Goal: Task Accomplishment & Management: Use online tool/utility

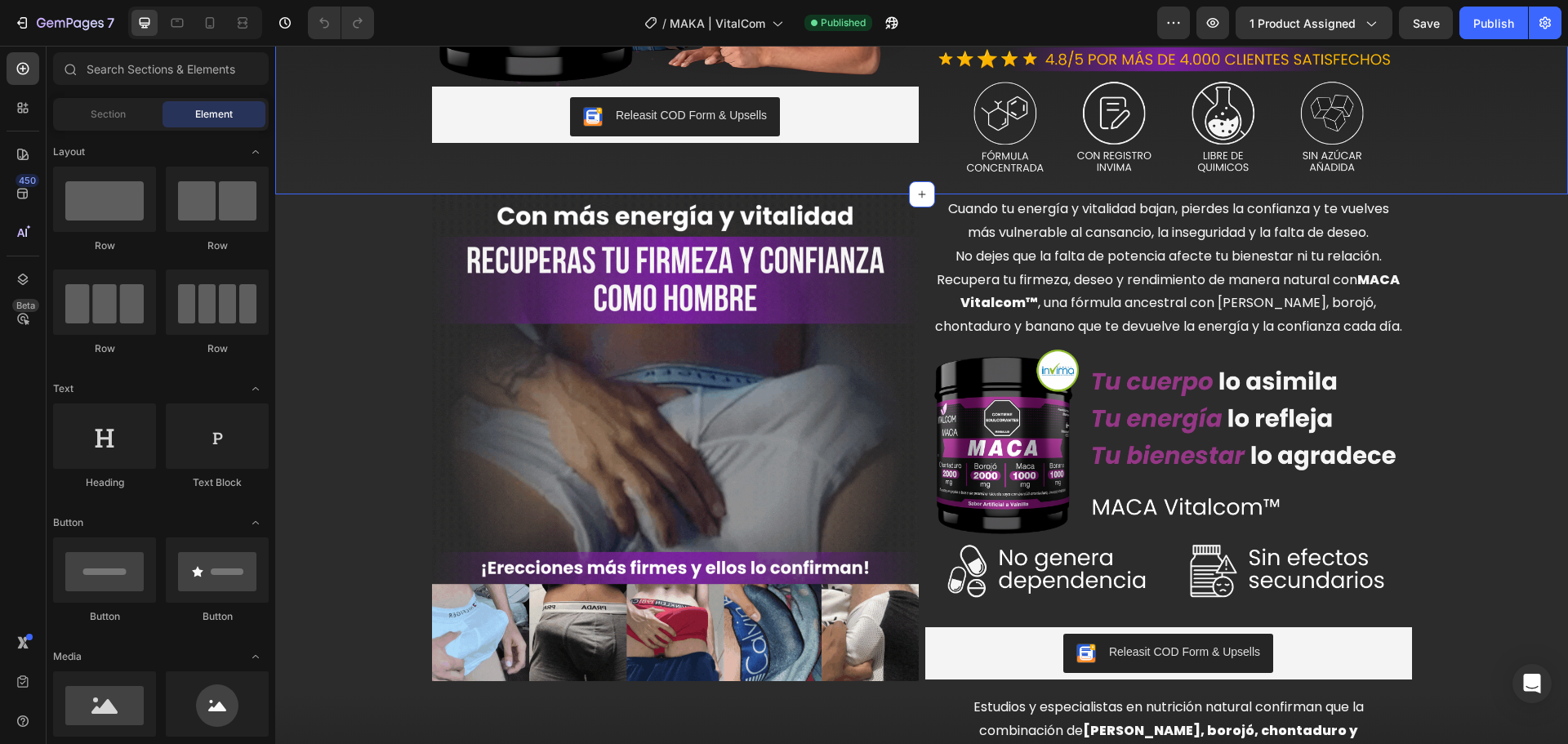
scroll to position [481, 0]
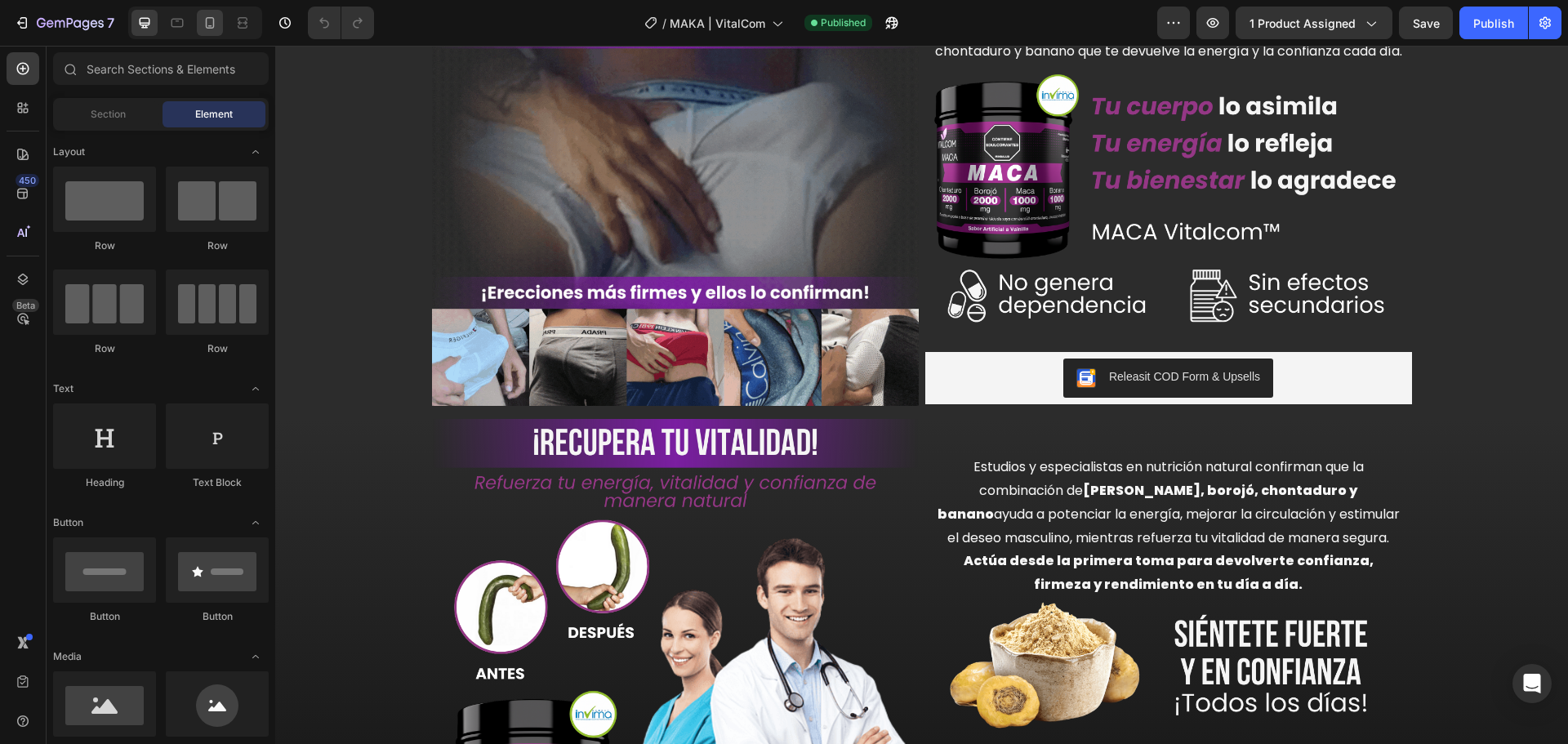
click at [215, 24] on icon at bounding box center [209, 22] width 16 height 16
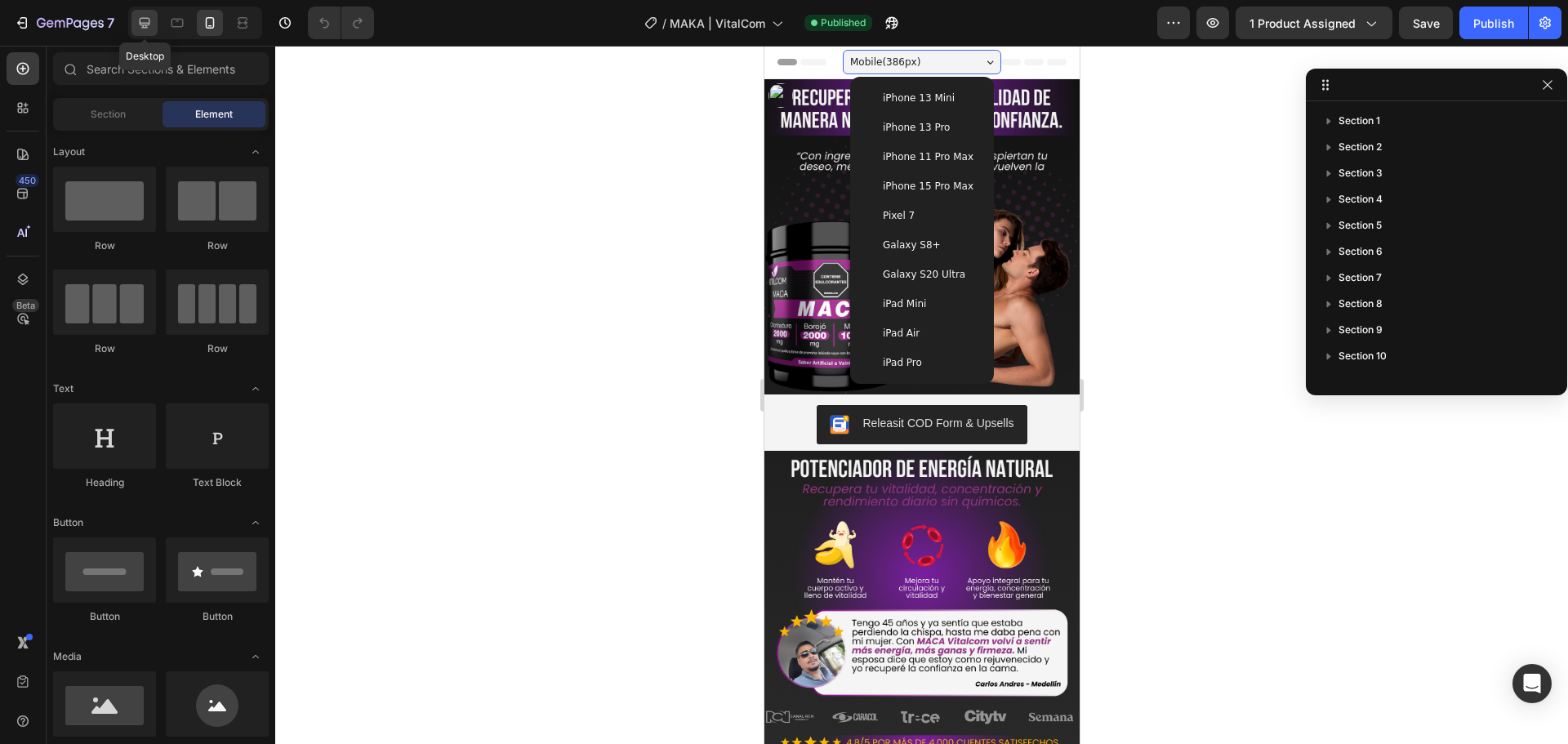
click at [141, 24] on icon at bounding box center [145, 23] width 11 height 11
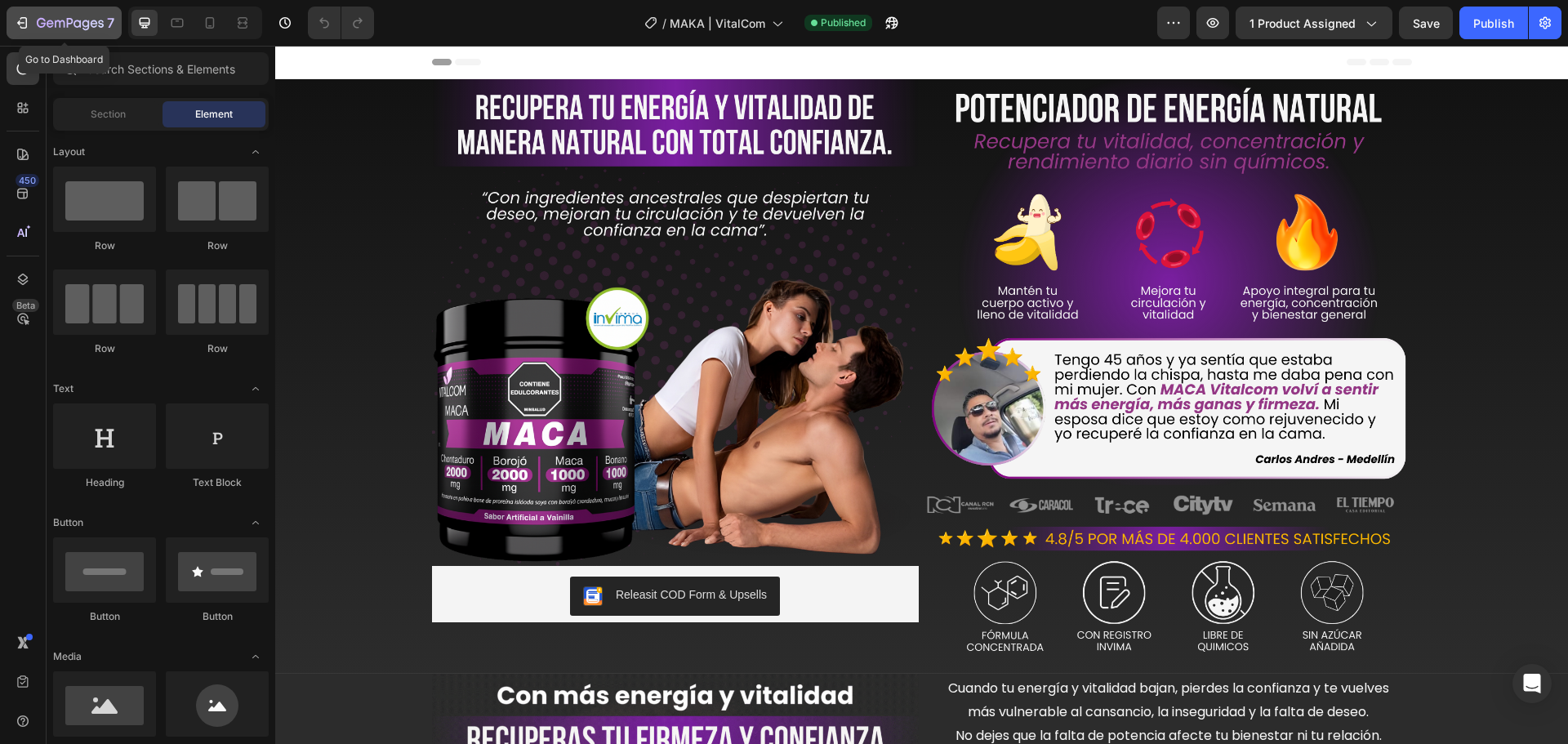
click at [53, 30] on icon "button" at bounding box center [69, 24] width 67 height 14
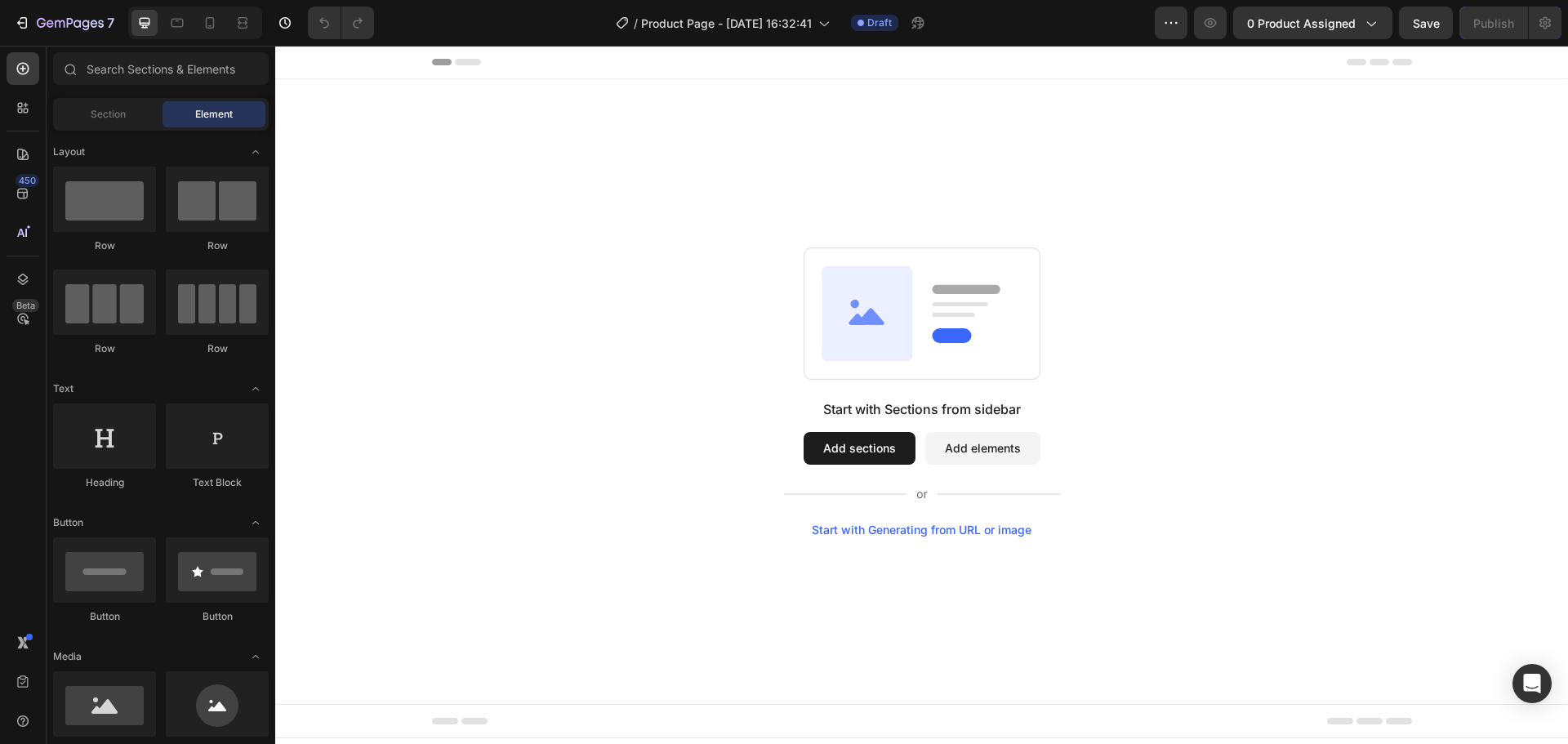
click at [1169, 296] on div "Start with Sections from sidebar Add sections Add elements Start with Generatin…" at bounding box center [922, 392] width 1175 height 289
click at [860, 446] on button "Add sections" at bounding box center [860, 449] width 112 height 33
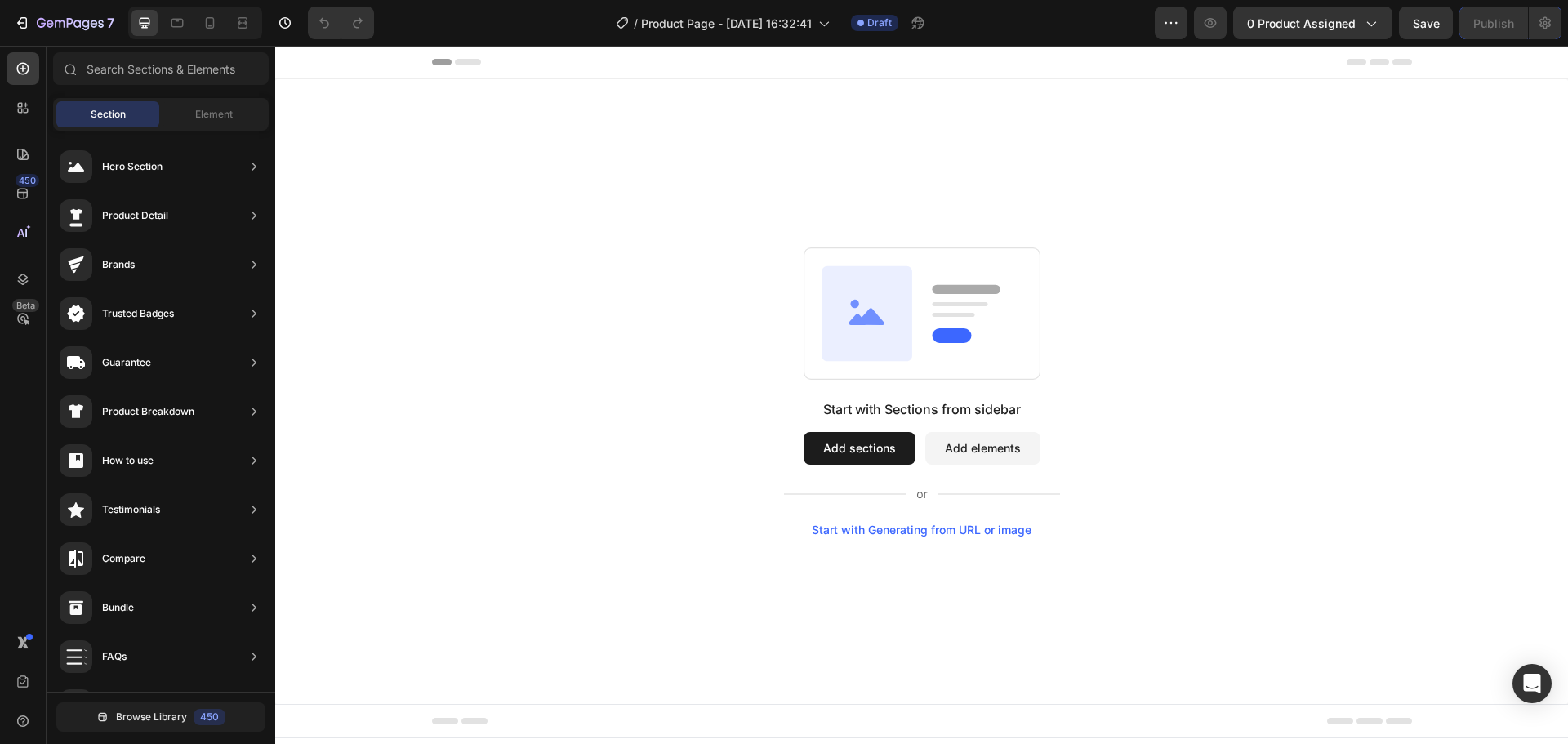
click at [633, 181] on div "Start with Sections from sidebar Add sections Add elements Start with Generatin…" at bounding box center [921, 391] width 1292 height 624
click at [217, 120] on span "Element" at bounding box center [213, 114] width 38 height 14
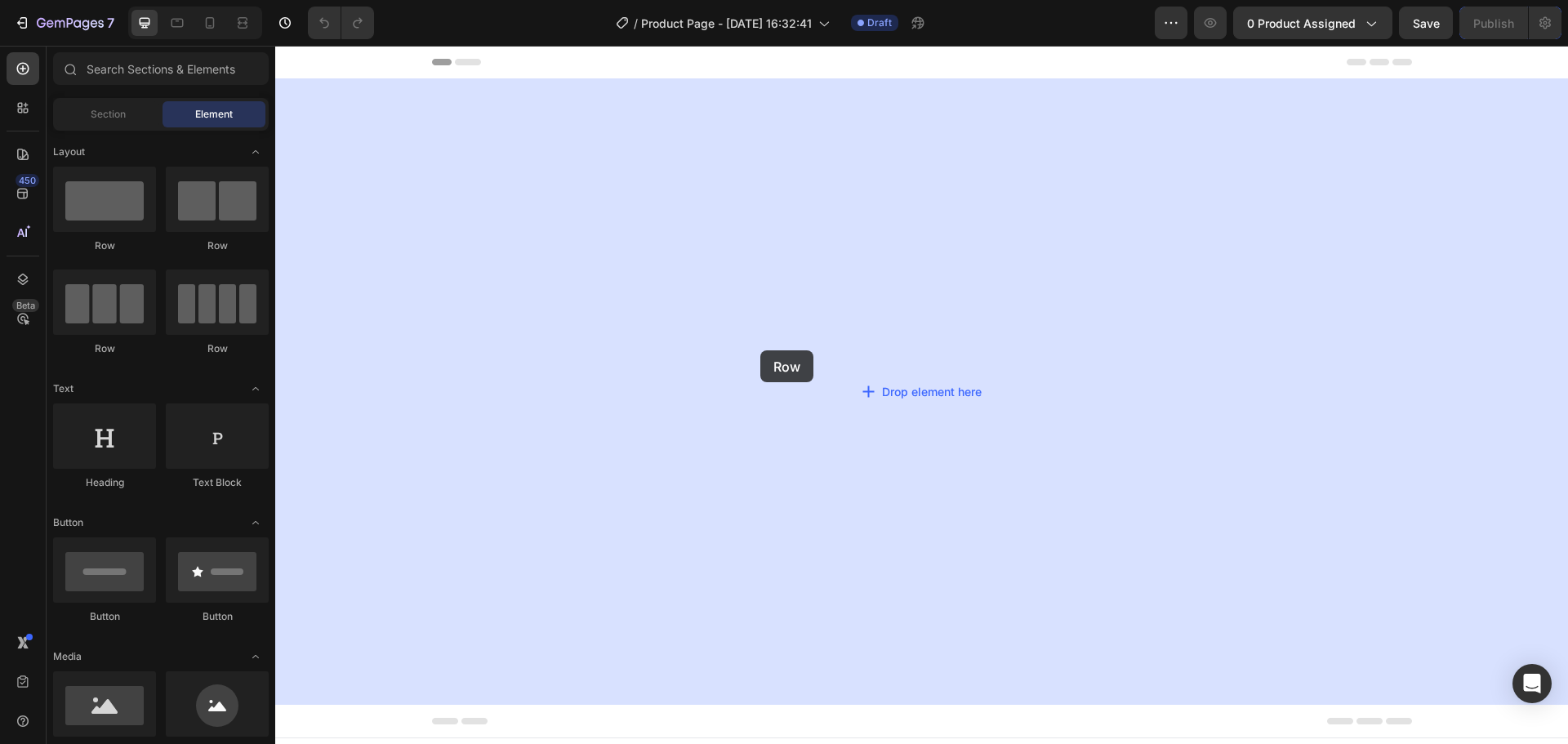
drag, startPoint x: 369, startPoint y: 242, endPoint x: 853, endPoint y: 321, distance: 490.4
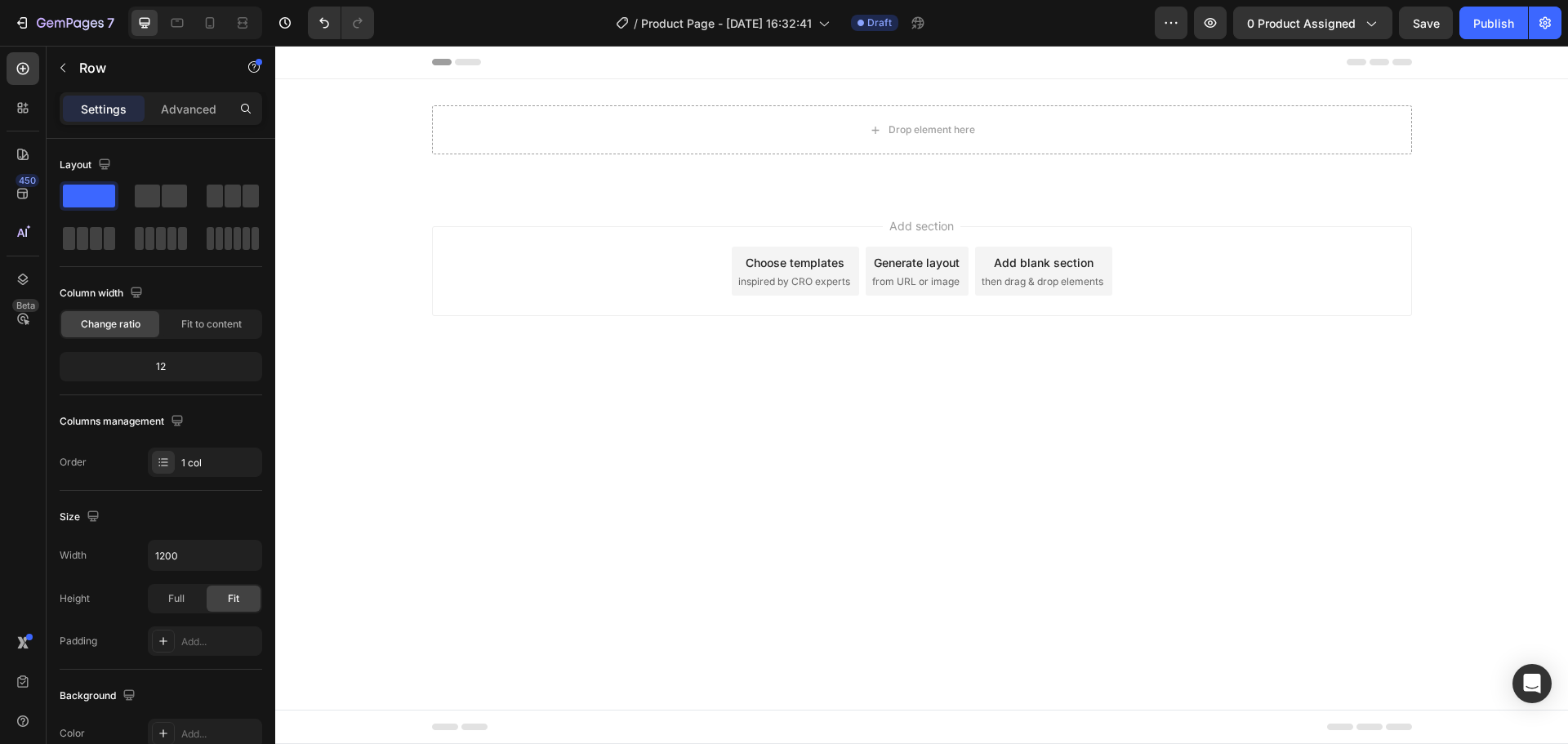
click at [468, 359] on div "Add section Choose templates inspired by CRO experts Generate layout from URL o…" at bounding box center [921, 294] width 1292 height 201
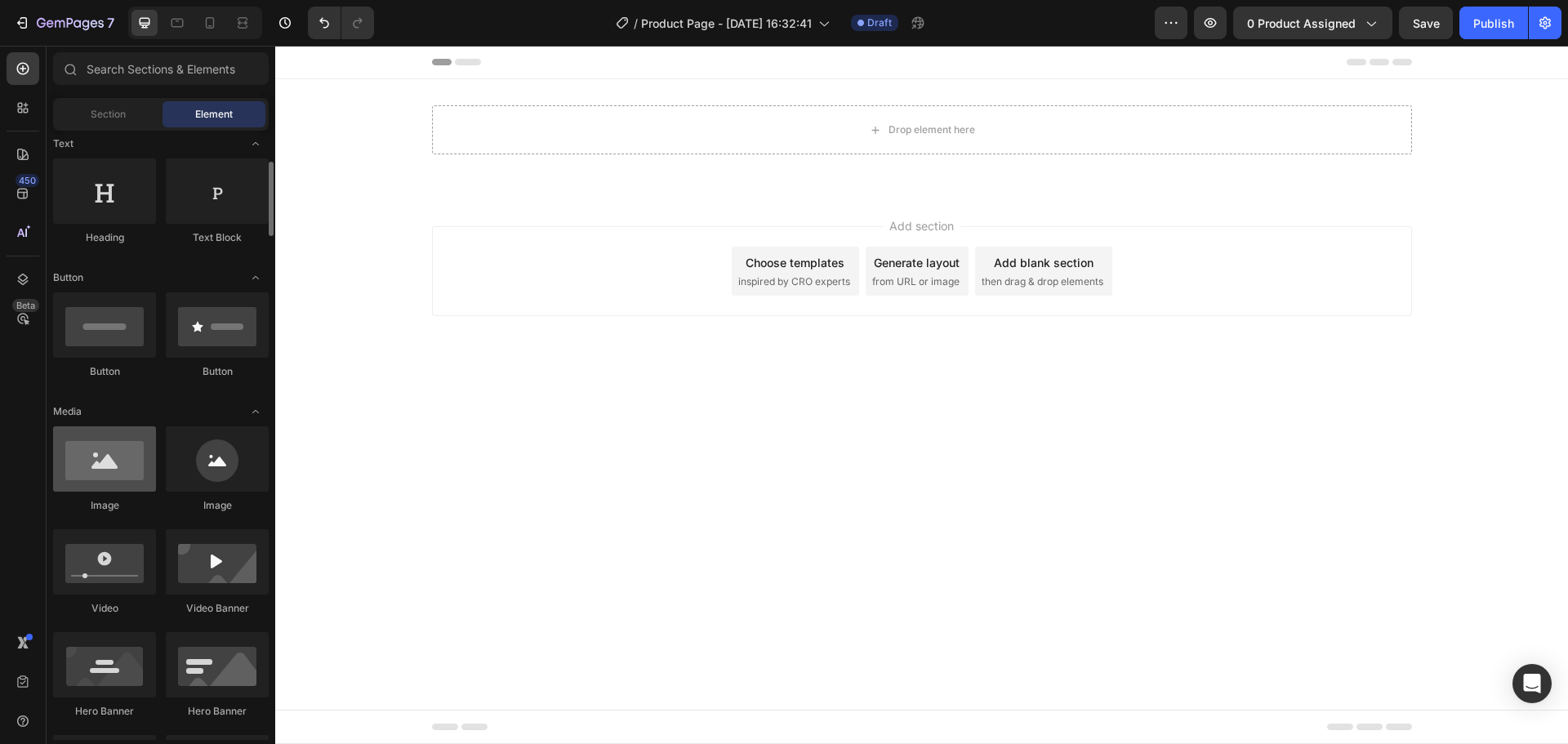
scroll to position [246, 0]
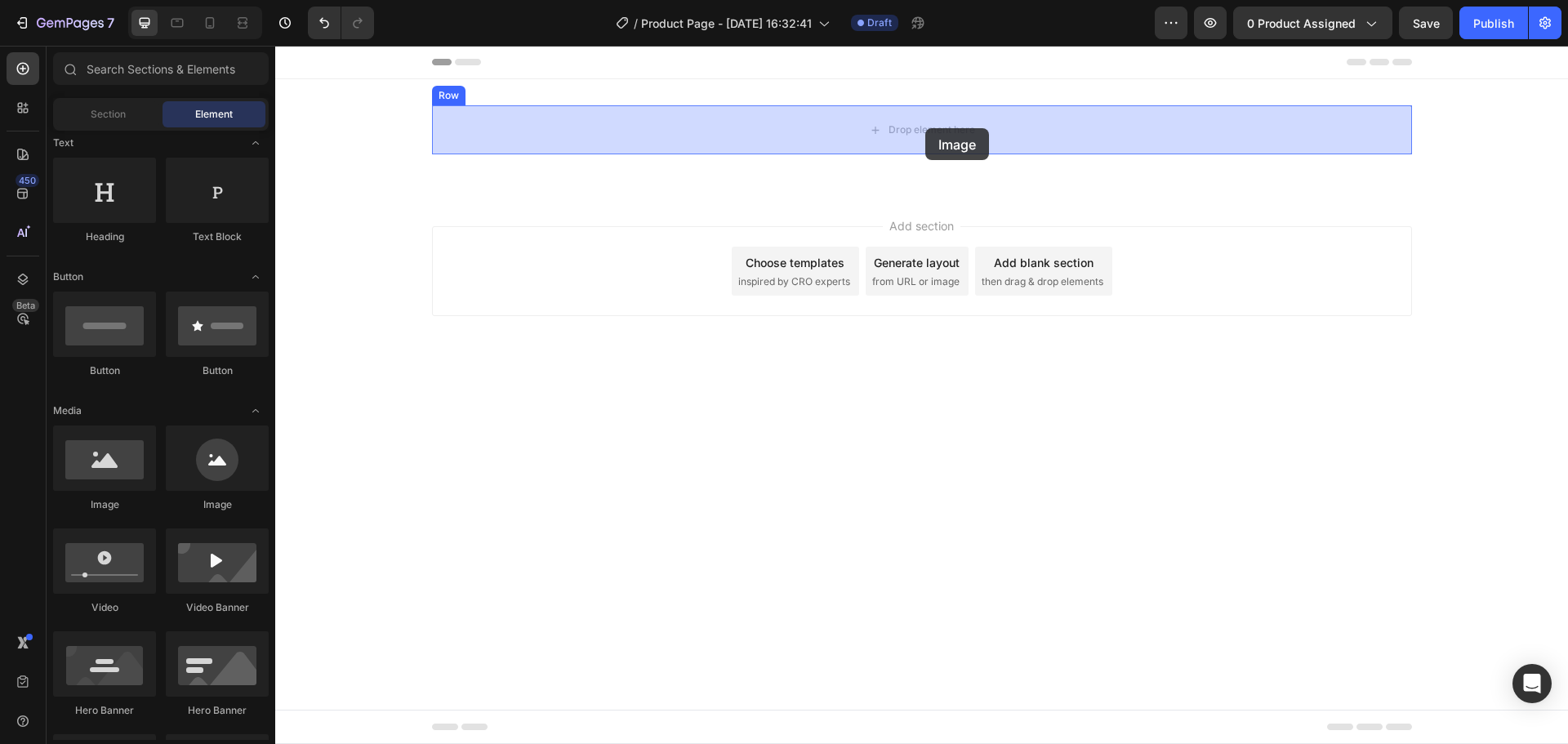
drag, startPoint x: 405, startPoint y: 506, endPoint x: 925, endPoint y: 128, distance: 642.9
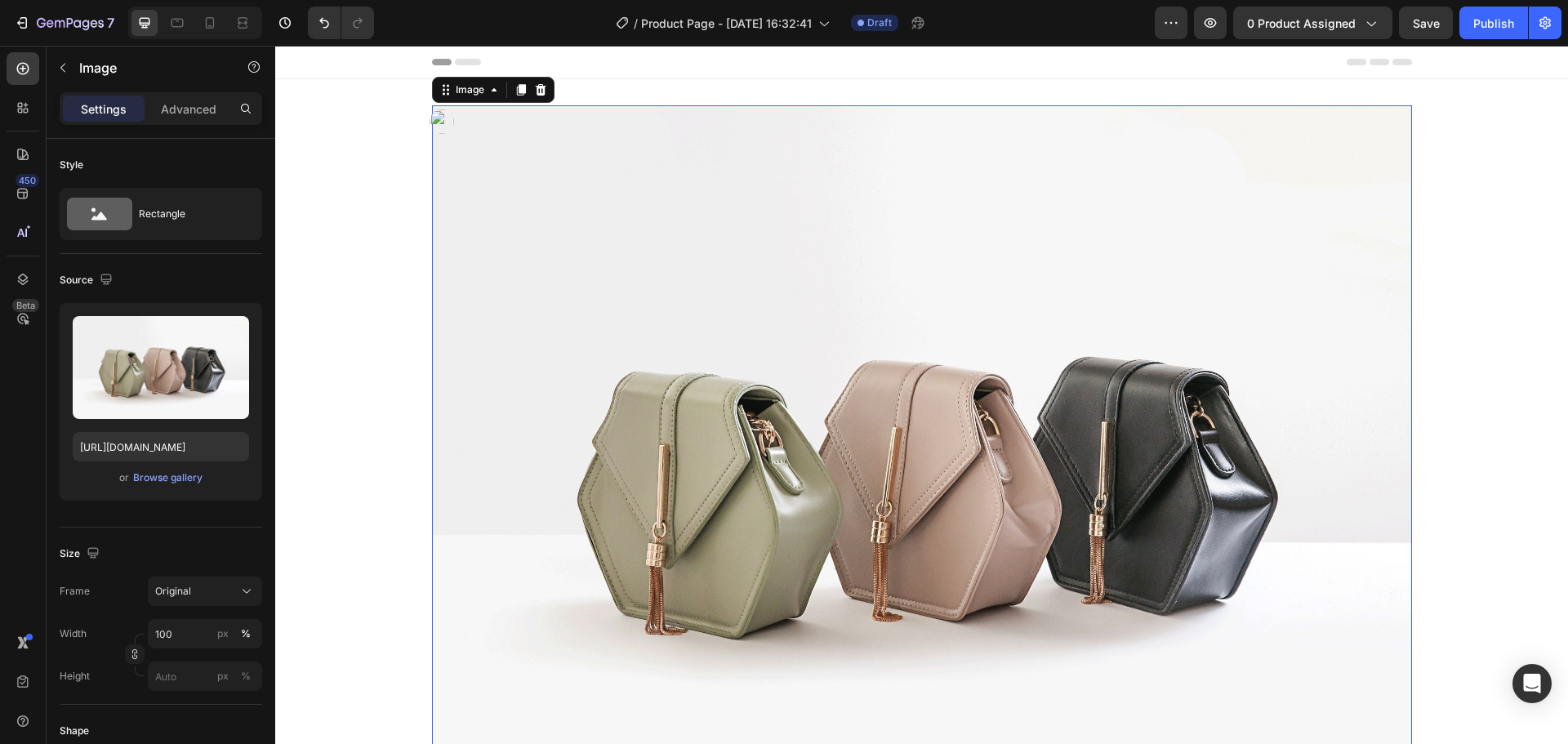
click at [974, 231] on img at bounding box center [922, 473] width 979 height 735
click at [141, 421] on div "Upload Image [URL][DOMAIN_NAME] or Browse gallery" at bounding box center [161, 401] width 203 height 198
click at [140, 434] on input "[URL][DOMAIN_NAME]" at bounding box center [160, 447] width 177 height 29
paste input "0719/1350/5019/files/1_4.avif?v=1756244030"
type input "[URL][DOMAIN_NAME]"
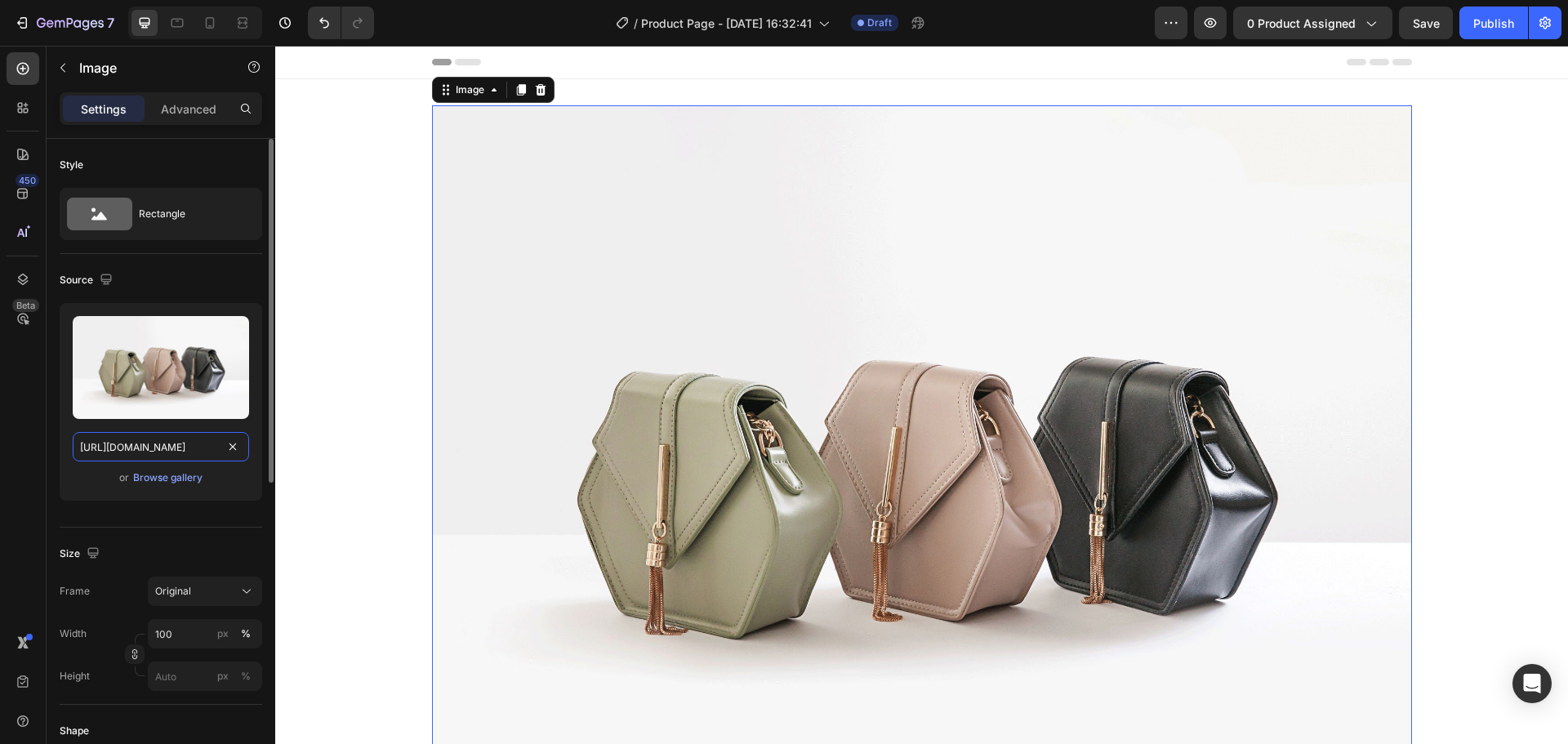
scroll to position [0, 225]
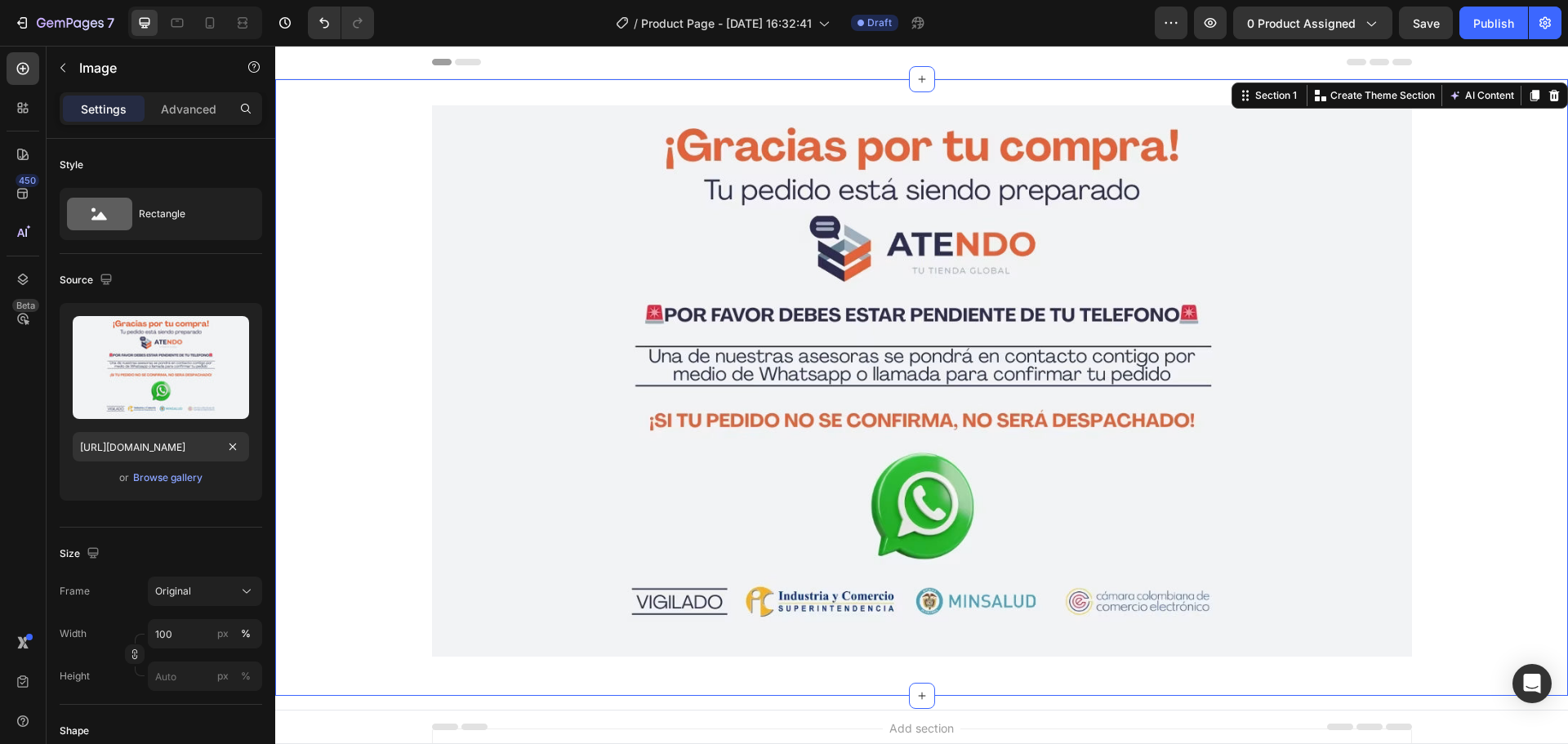
click at [341, 243] on div "Image Row" at bounding box center [921, 387] width 1292 height 565
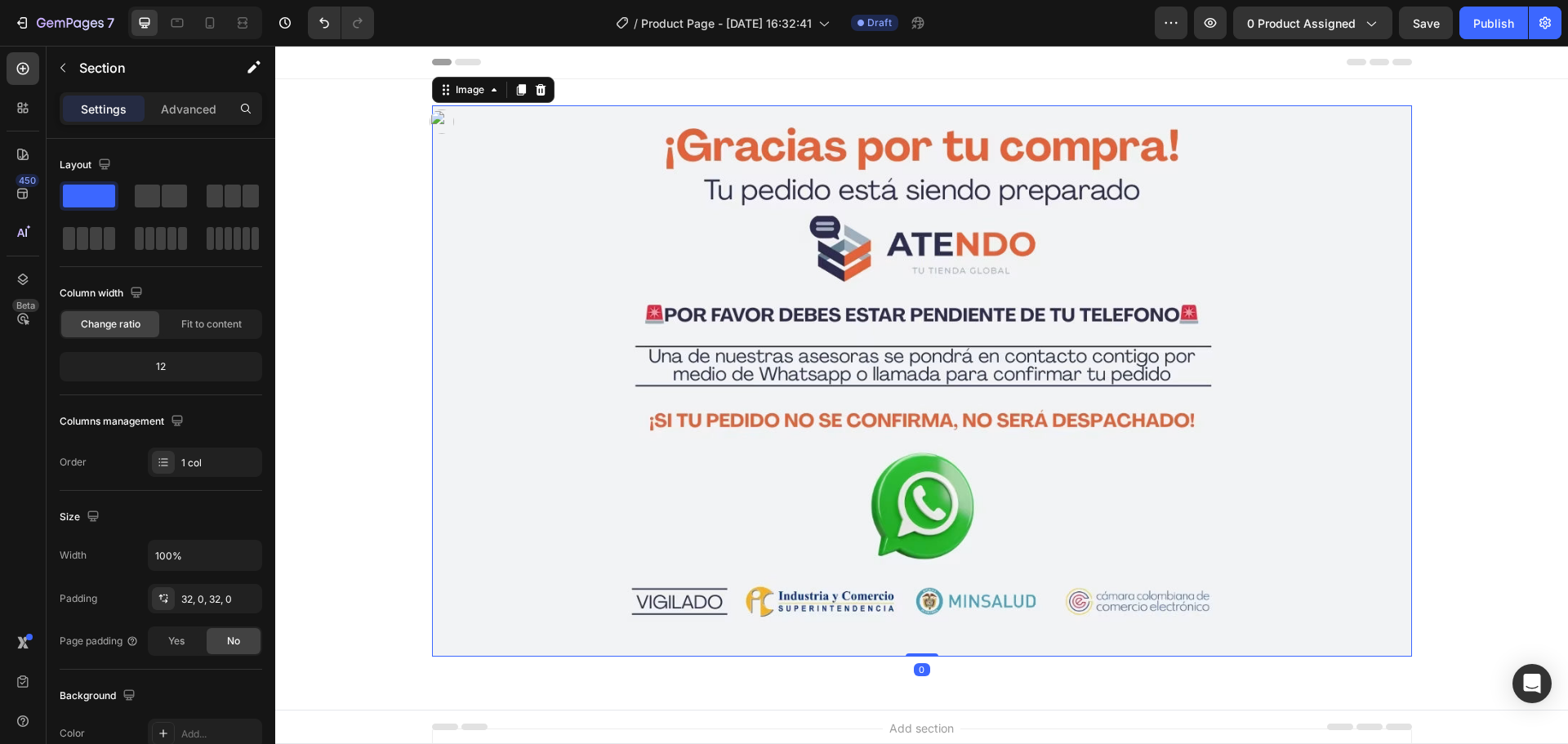
click at [436, 153] on img at bounding box center [922, 380] width 979 height 551
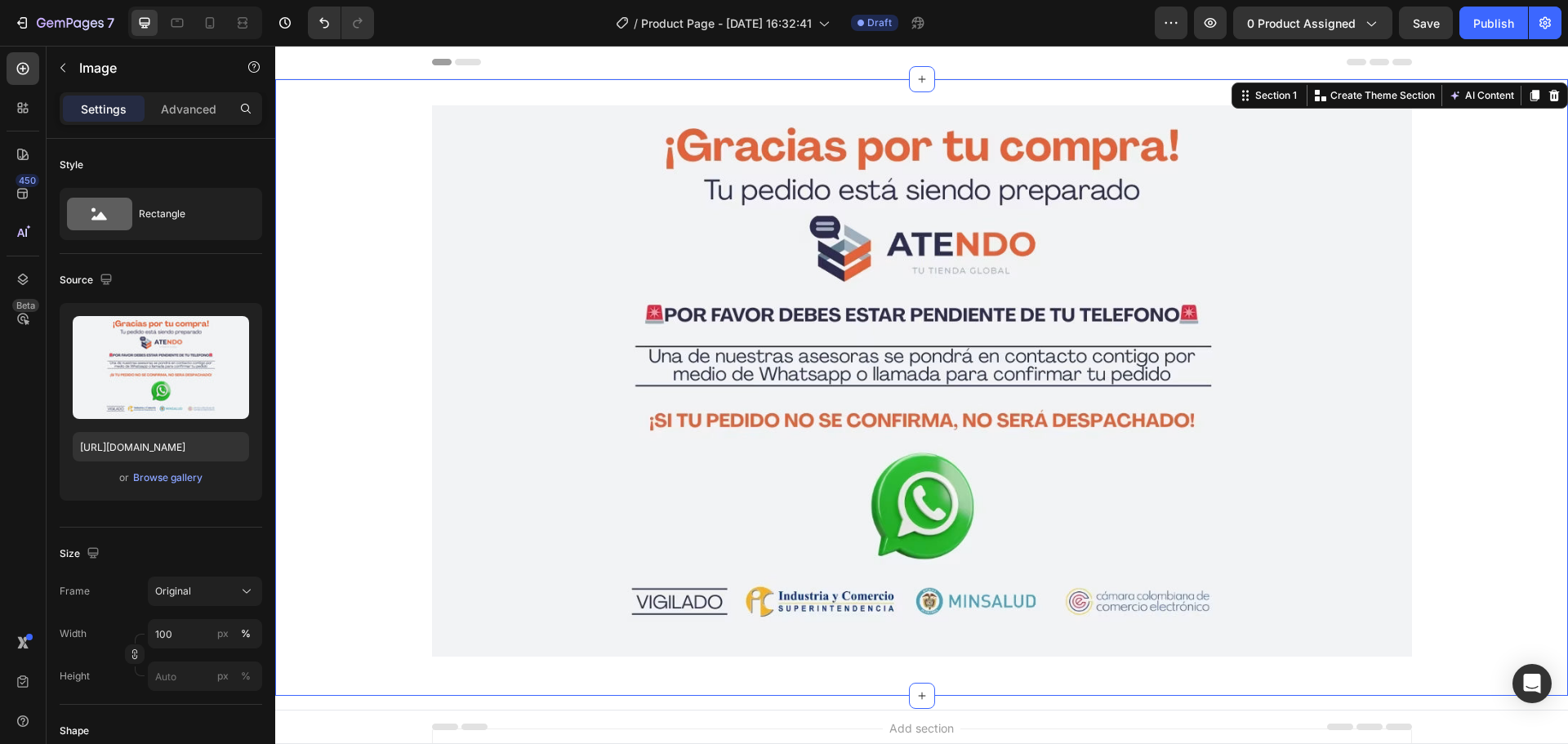
click at [340, 211] on div "Image Row" at bounding box center [921, 387] width 1292 height 565
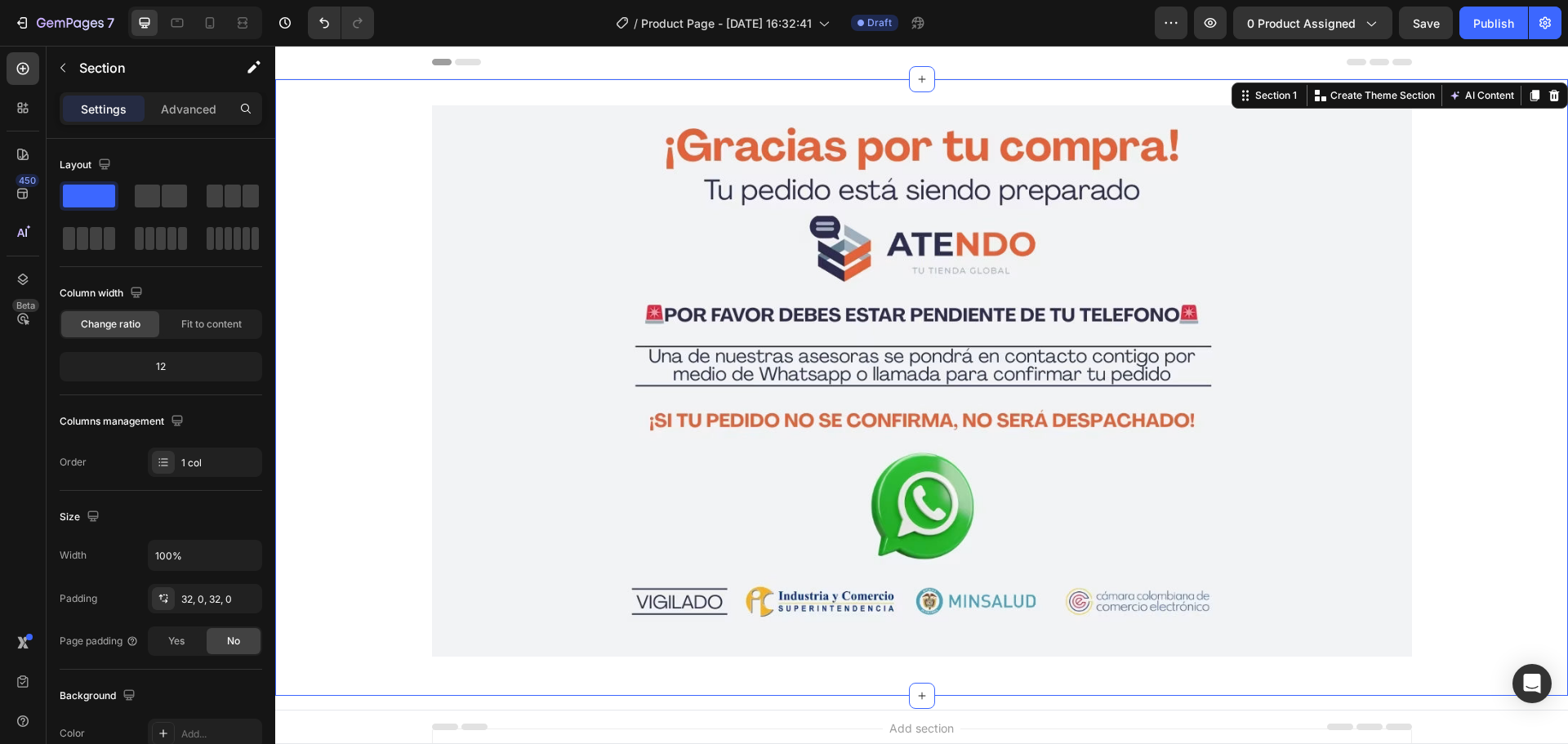
click at [459, 59] on icon at bounding box center [467, 62] width 26 height 7
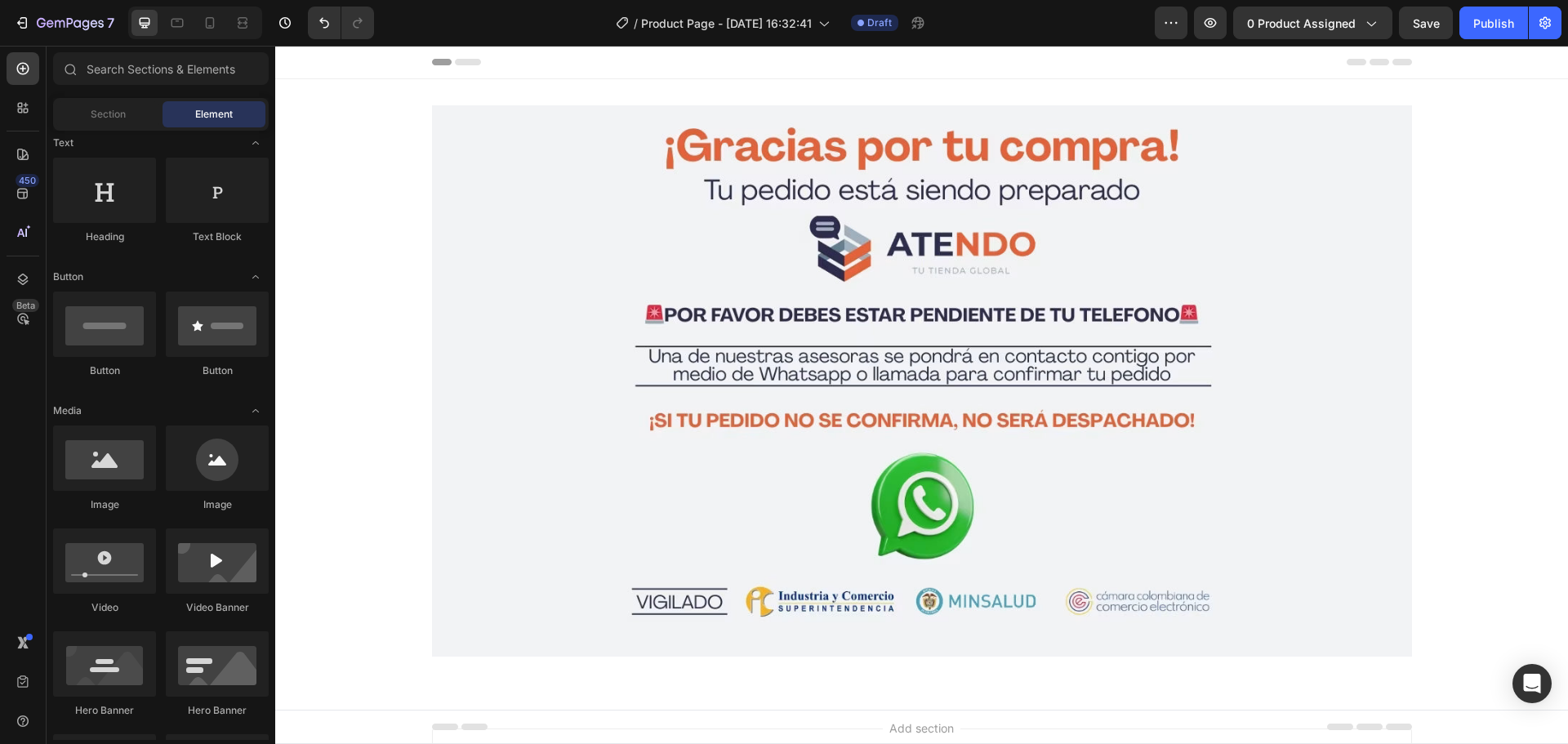
click at [447, 61] on icon at bounding box center [456, 62] width 49 height 7
click at [332, 64] on span "Header" at bounding box center [323, 62] width 36 height 16
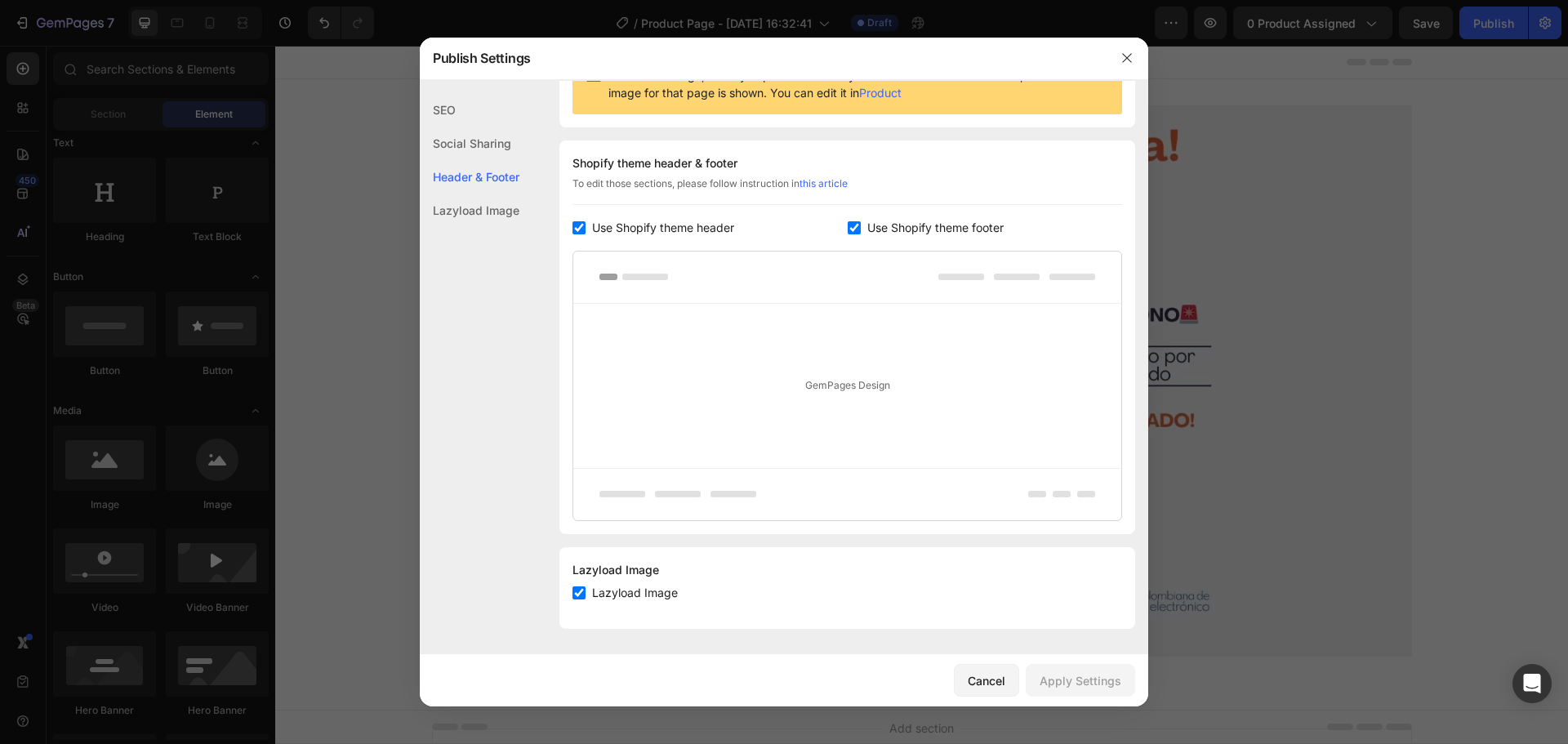
click at [688, 231] on span "Use Shopify theme header" at bounding box center [662, 228] width 142 height 19
checkbox input "false"
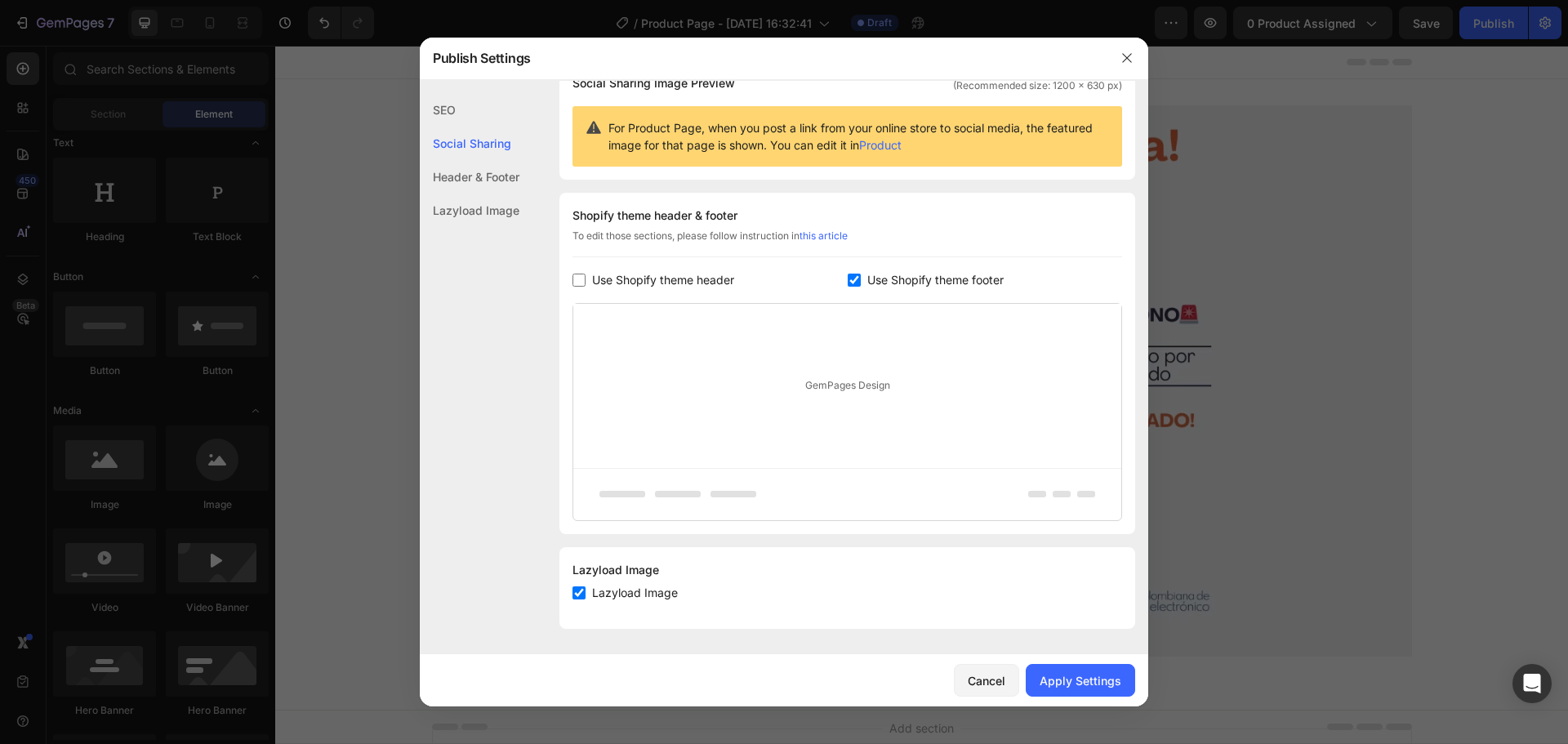
click at [874, 275] on span "Use Shopify theme footer" at bounding box center [935, 280] width 136 height 19
checkbox input "false"
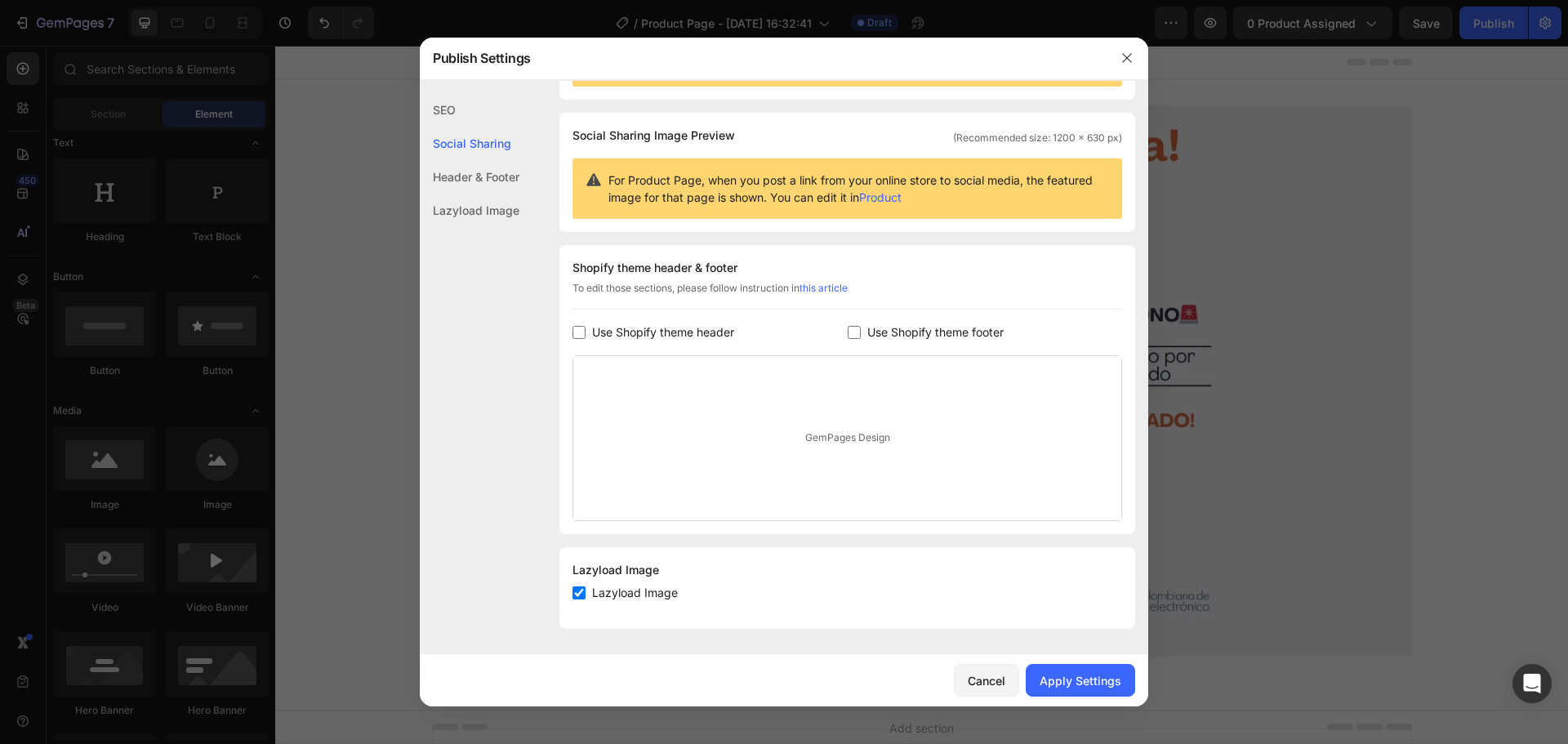
scroll to position [89, 0]
click at [1059, 662] on div "Cancel Apply Settings" at bounding box center [784, 680] width 729 height 52
click at [1066, 677] on div "Apply Settings" at bounding box center [1080, 680] width 82 height 17
click at [1117, 57] on button "button" at bounding box center [1126, 58] width 26 height 26
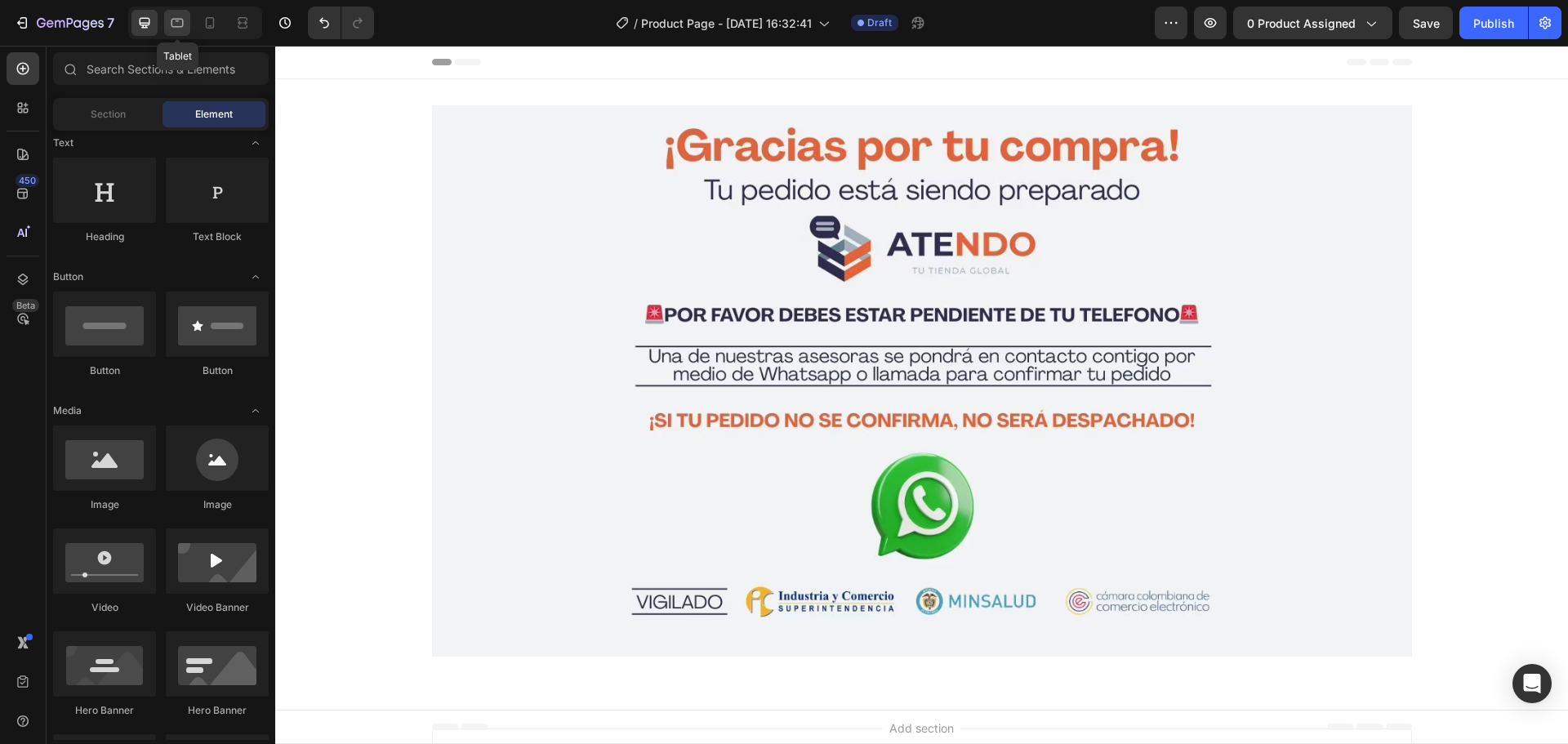
click at [175, 27] on icon at bounding box center [178, 22] width 13 height 9
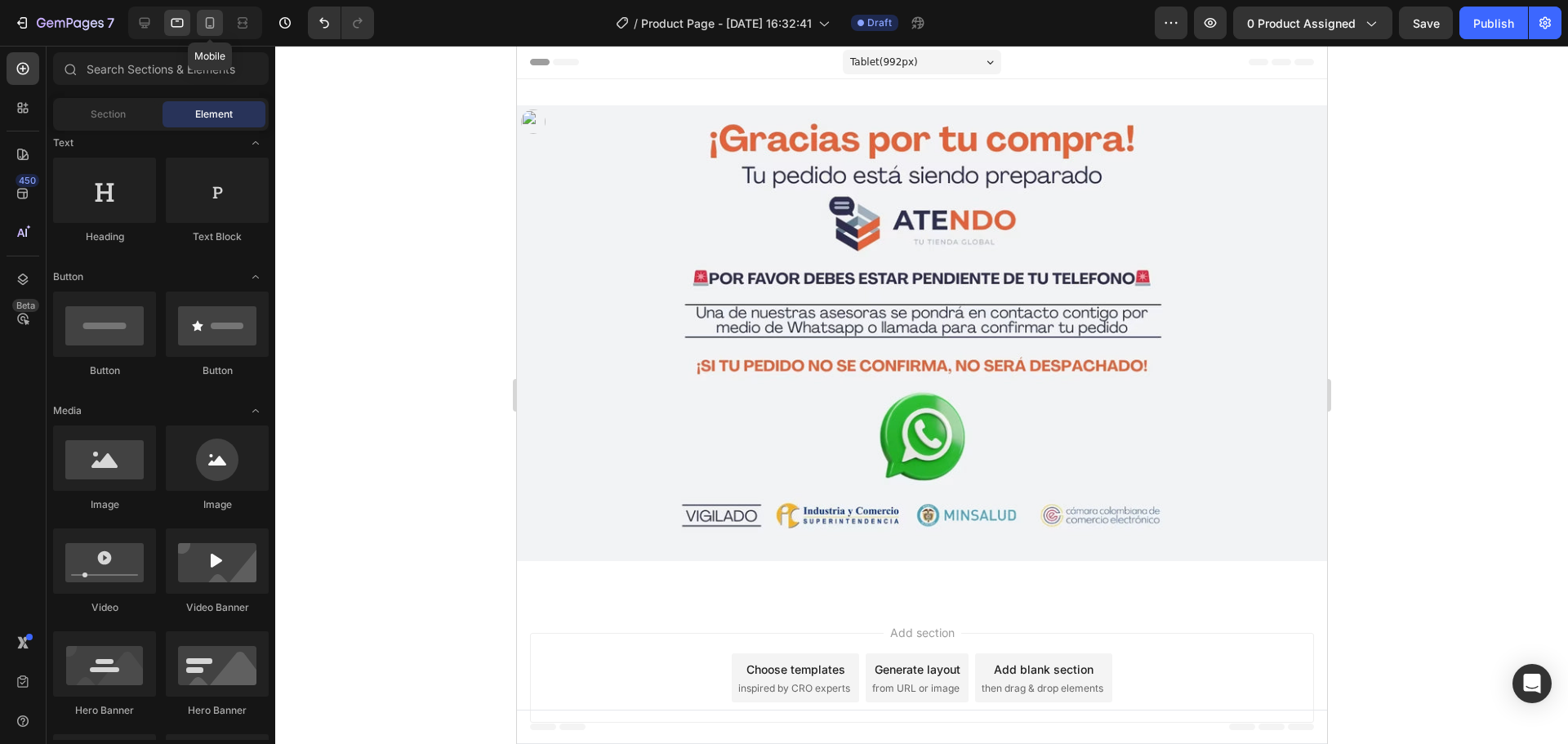
click at [213, 20] on icon at bounding box center [209, 23] width 9 height 12
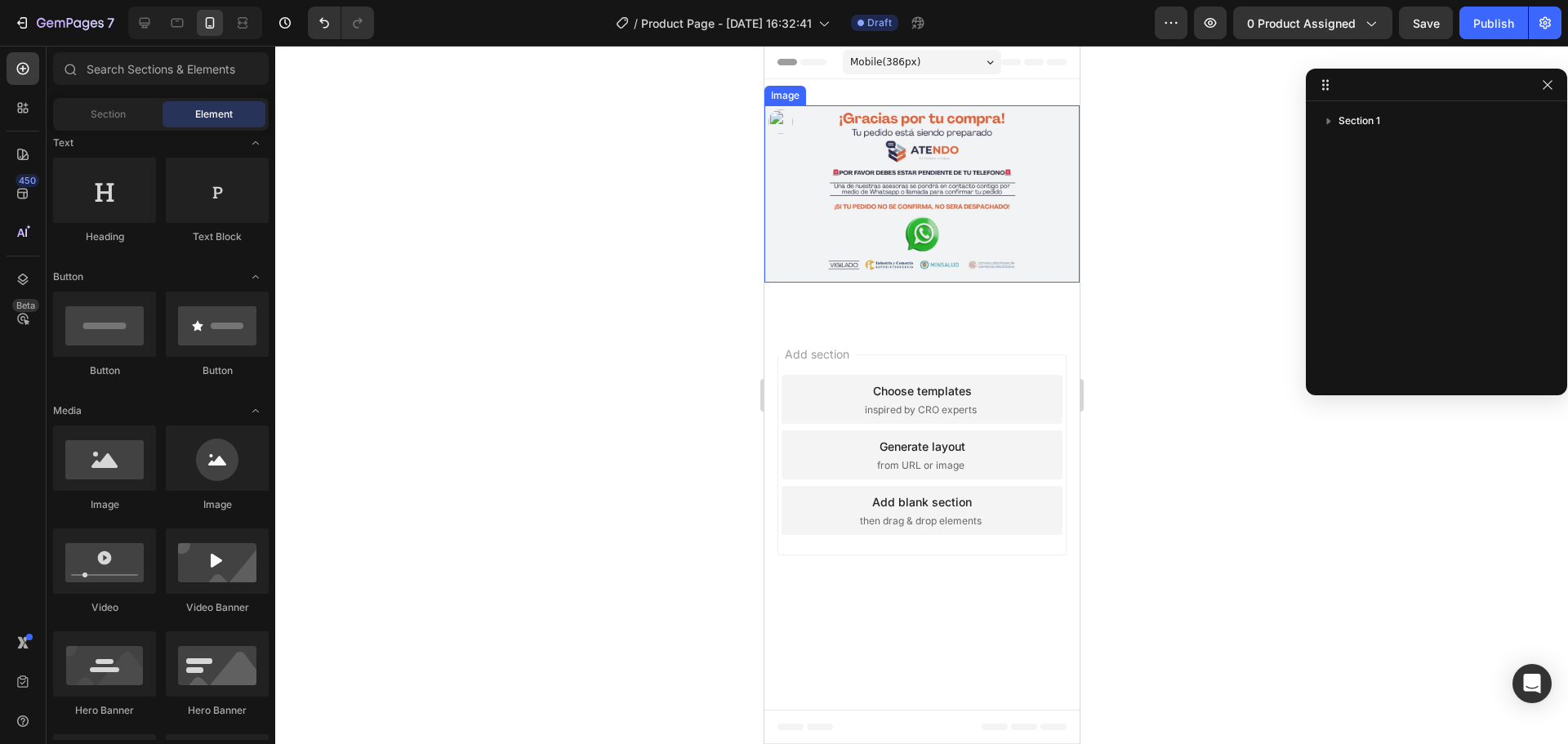
click at [935, 245] on img at bounding box center [921, 194] width 316 height 178
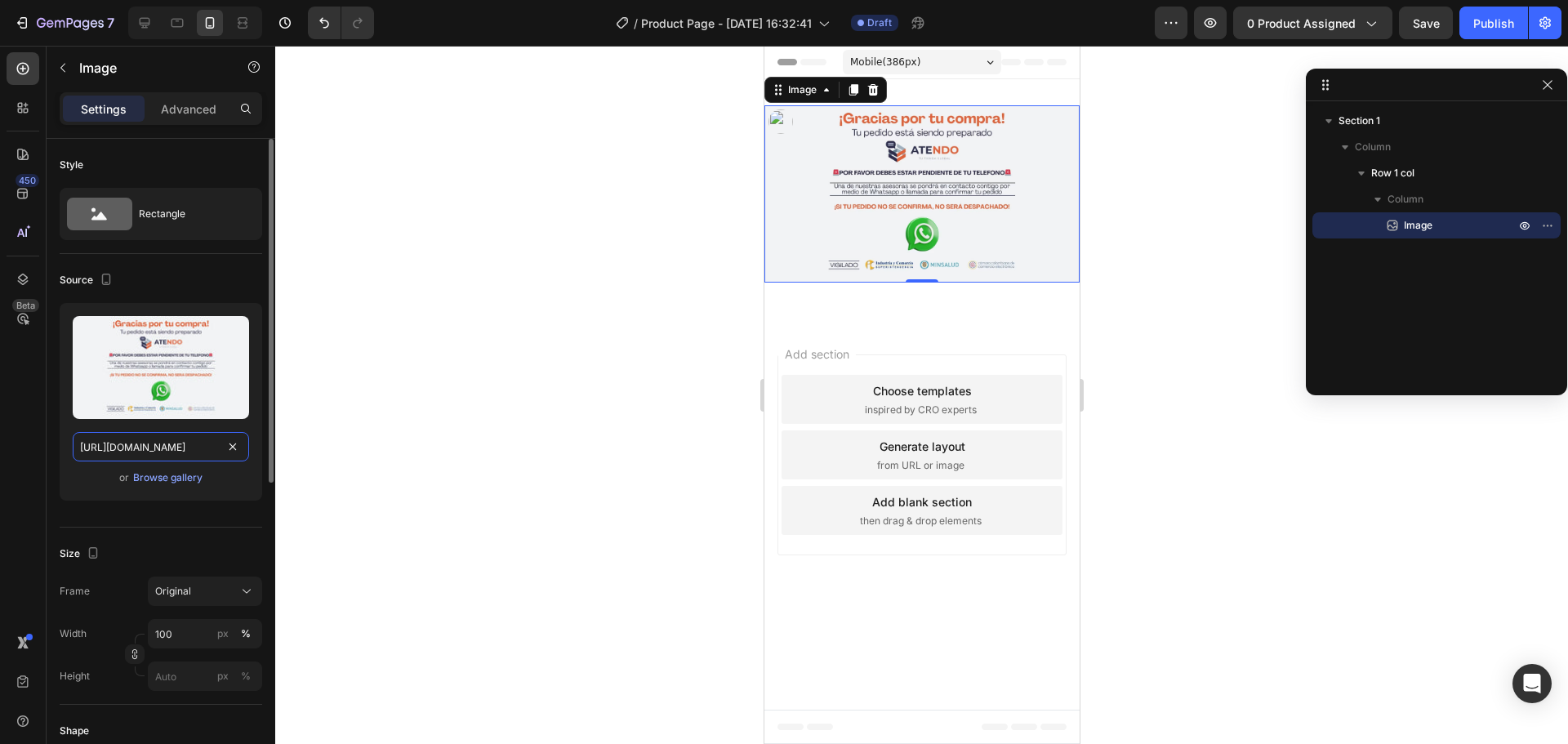
click at [150, 442] on input "[URL][DOMAIN_NAME]" at bounding box center [160, 447] width 177 height 29
paste input "2_5_c9a6752e-df21-4d94-8228-4c0e8e555ec8"
type input "[URL][DOMAIN_NAME]"
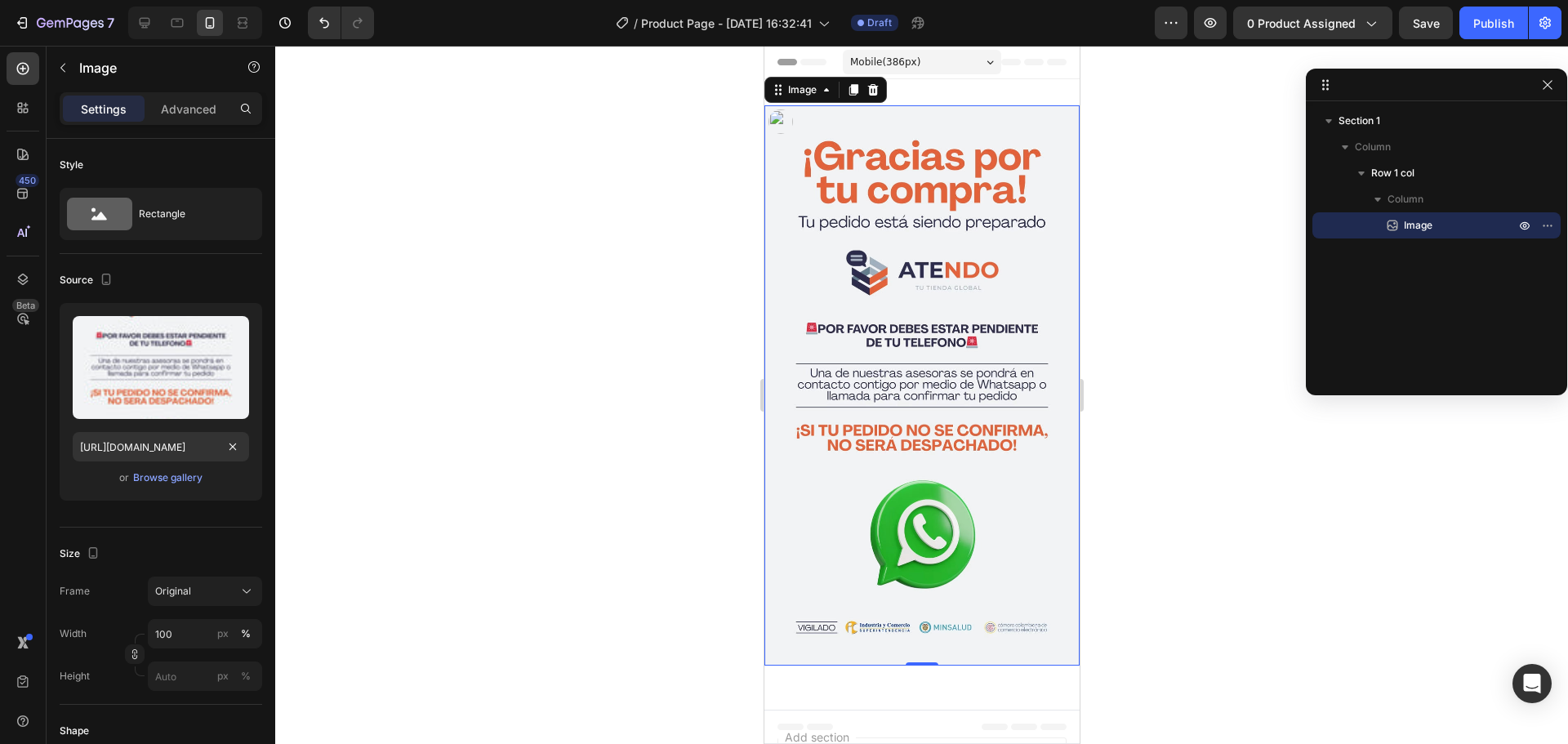
click at [578, 350] on div at bounding box center [921, 394] width 1292 height 698
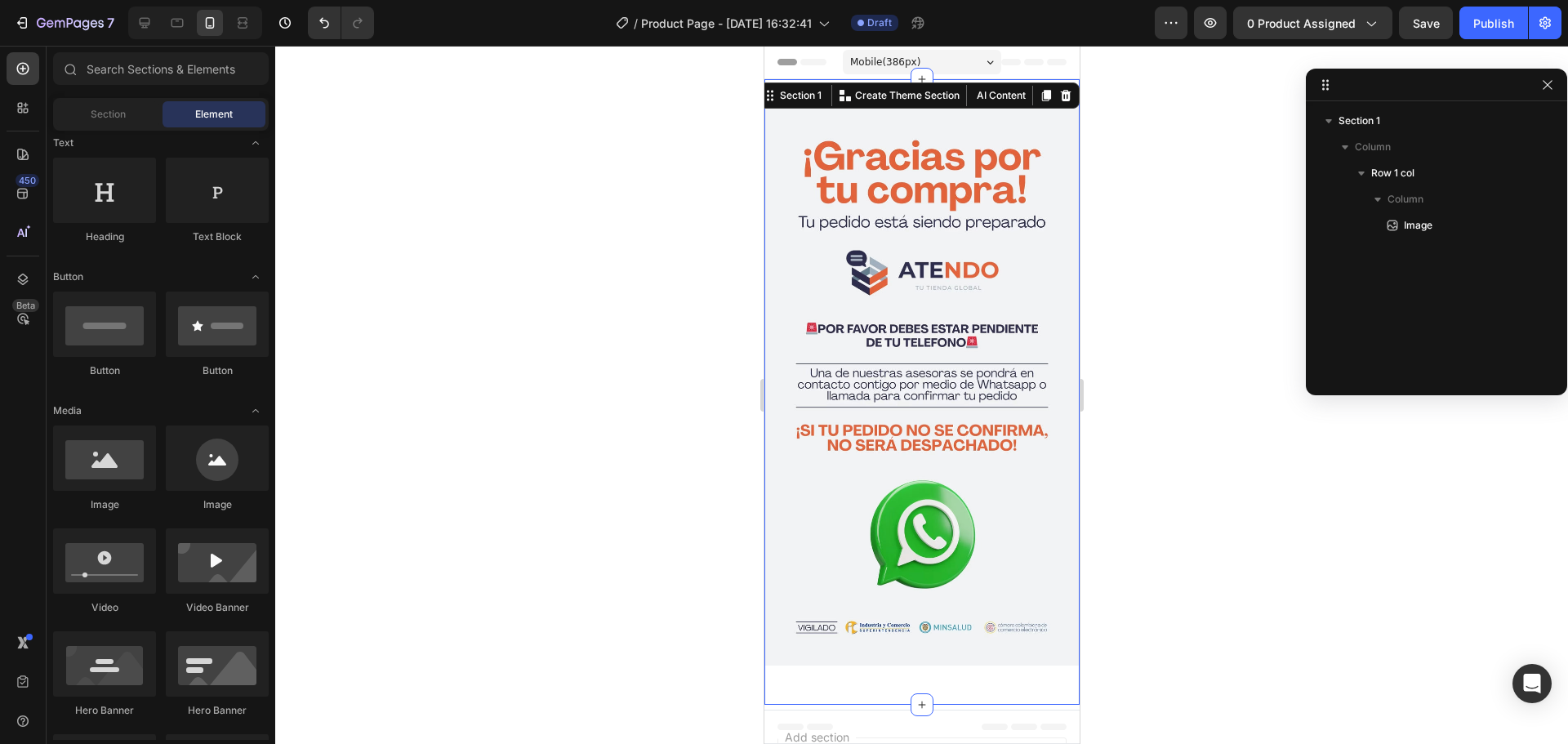
click at [911, 95] on div "Image Row Section 1 You can create reusable sections Create Theme Section AI Co…" at bounding box center [921, 392] width 316 height 625
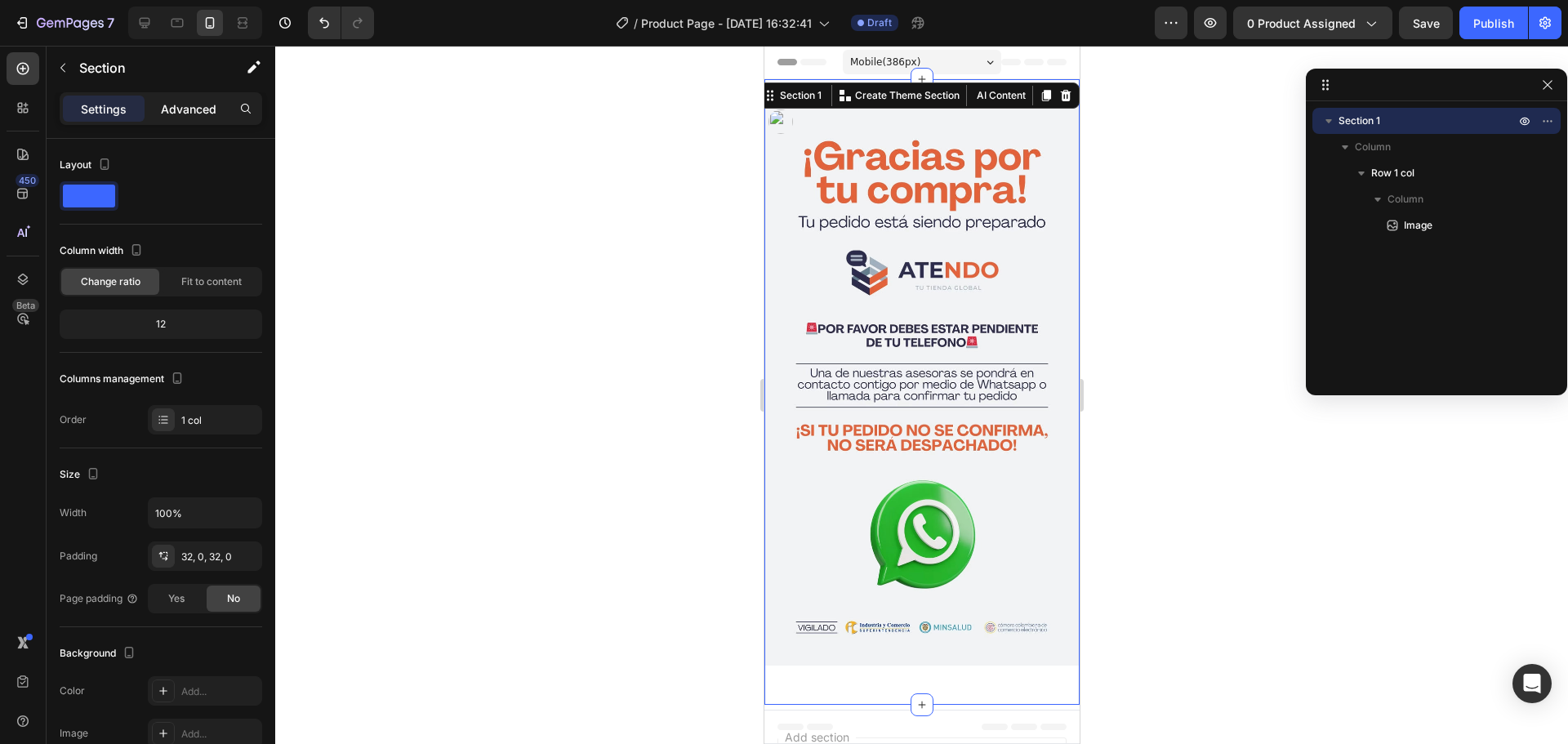
click at [165, 114] on p "Advanced" at bounding box center [189, 109] width 56 height 17
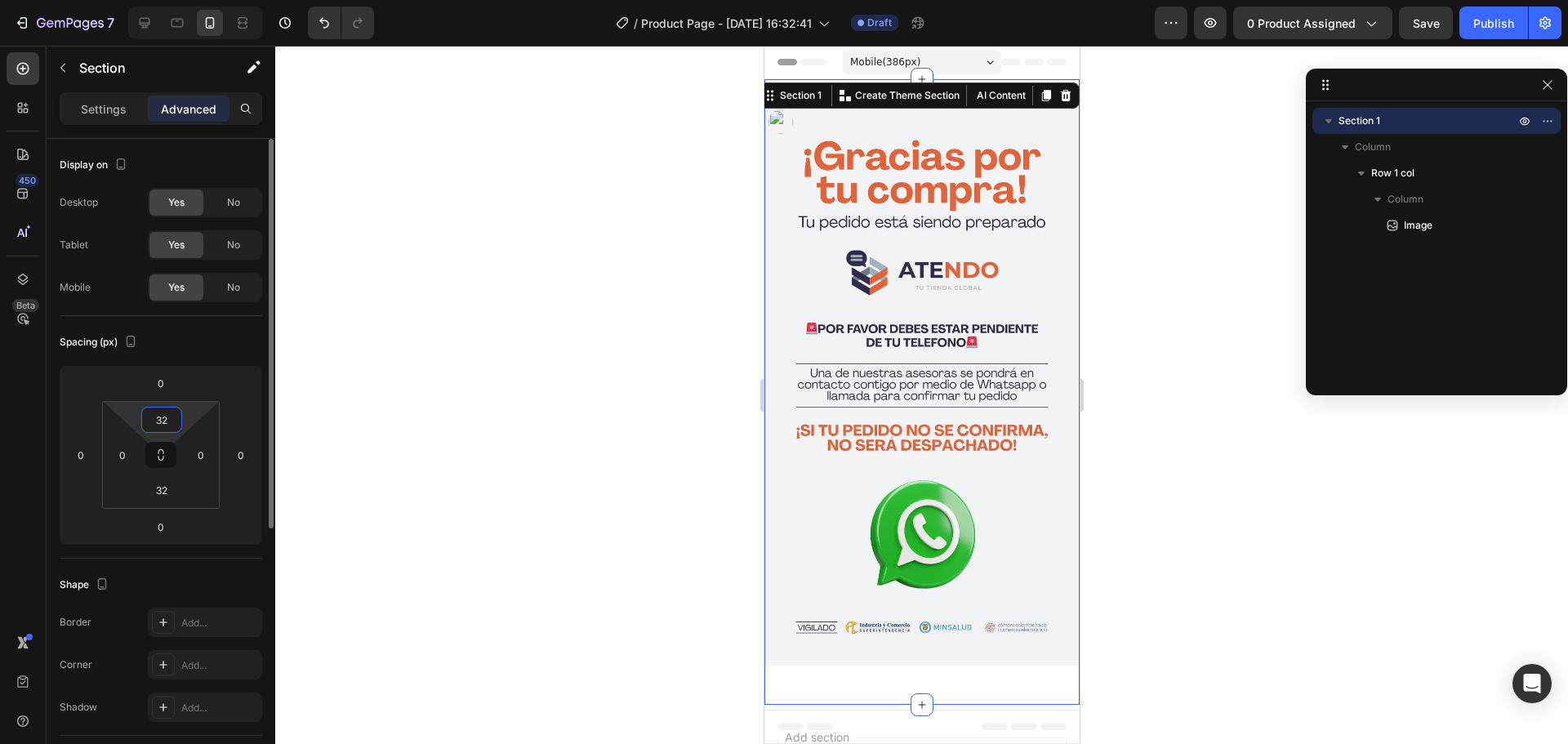
click at [173, 428] on input "32" at bounding box center [162, 419] width 33 height 24
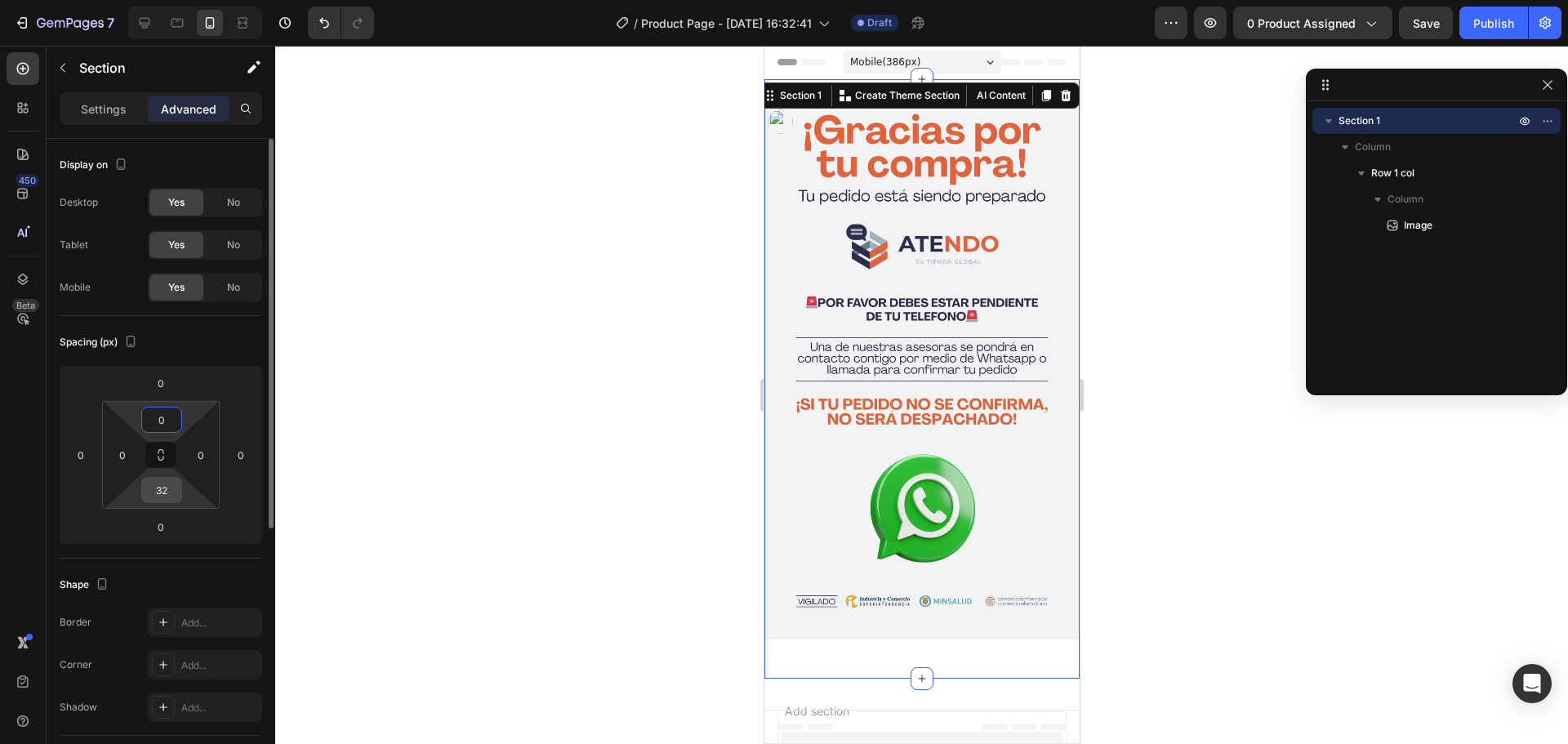
type input "0"
click at [158, 491] on input "32" at bounding box center [162, 489] width 33 height 24
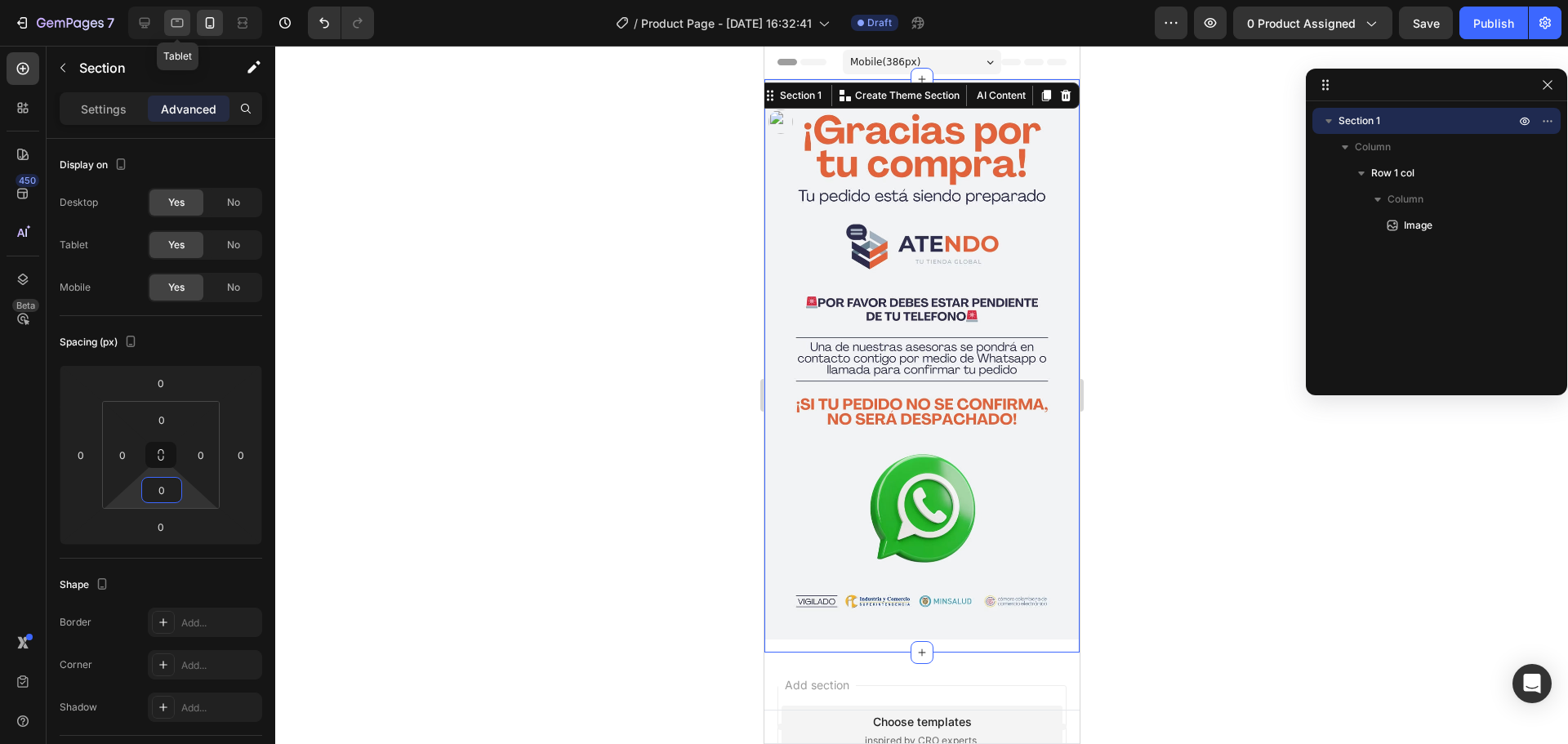
type input "0"
click at [169, 23] on icon at bounding box center [177, 22] width 16 height 16
type input "32"
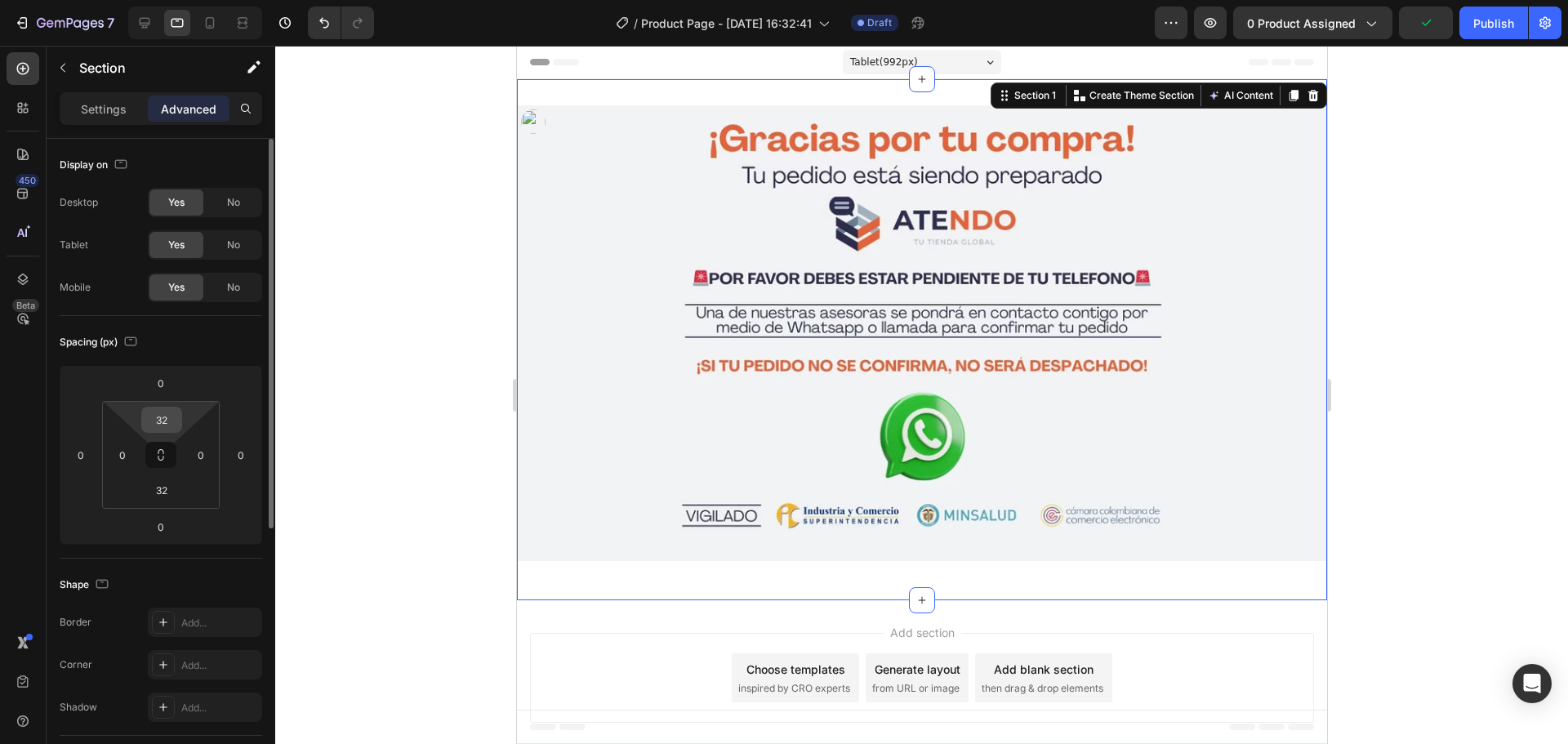
click at [151, 428] on input "32" at bounding box center [162, 419] width 33 height 24
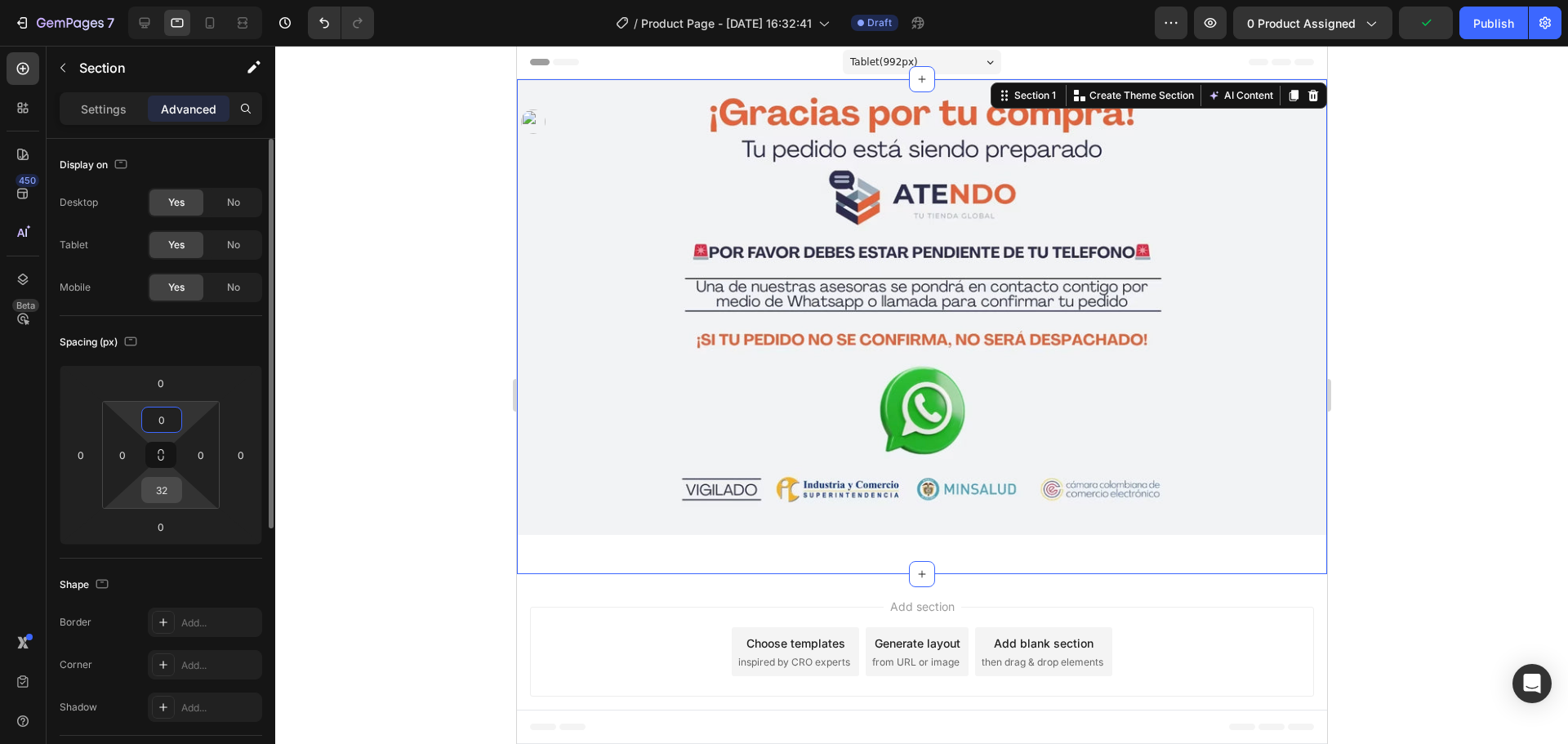
type input "0"
click at [157, 482] on input "32" at bounding box center [162, 489] width 33 height 24
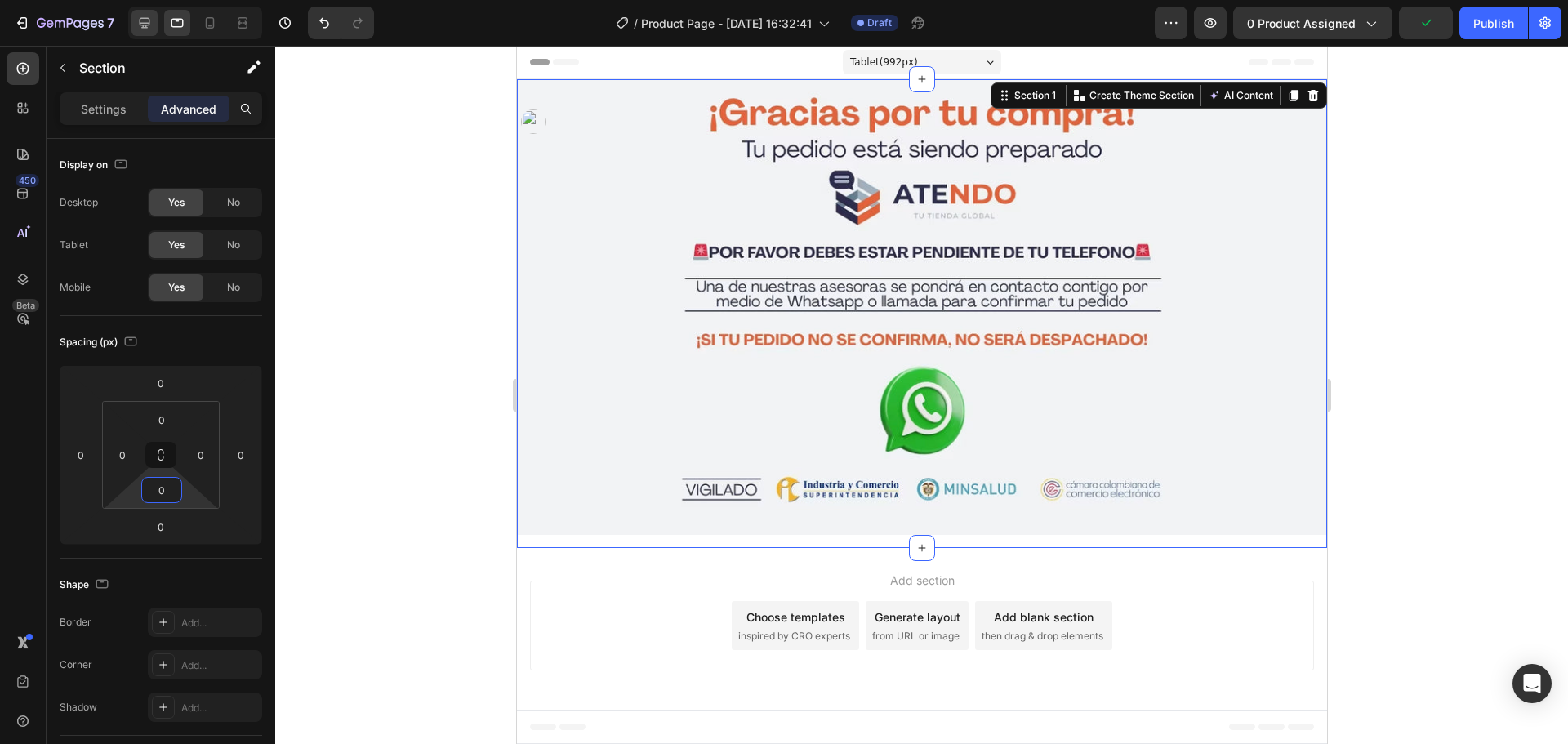
type input "0"
click at [154, 14] on div at bounding box center [144, 22] width 26 height 26
type input "32"
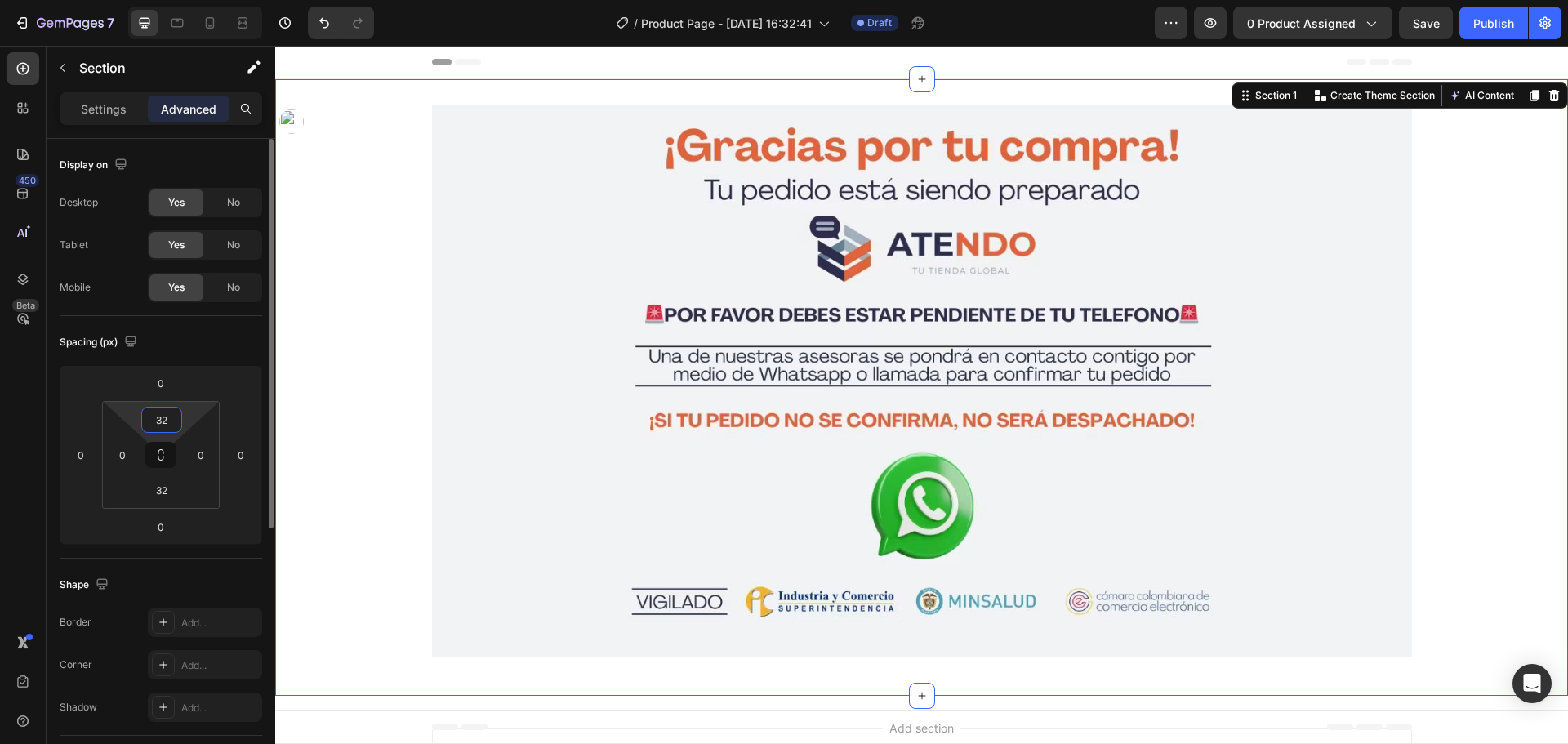
click at [159, 431] on input "32" at bounding box center [162, 419] width 33 height 24
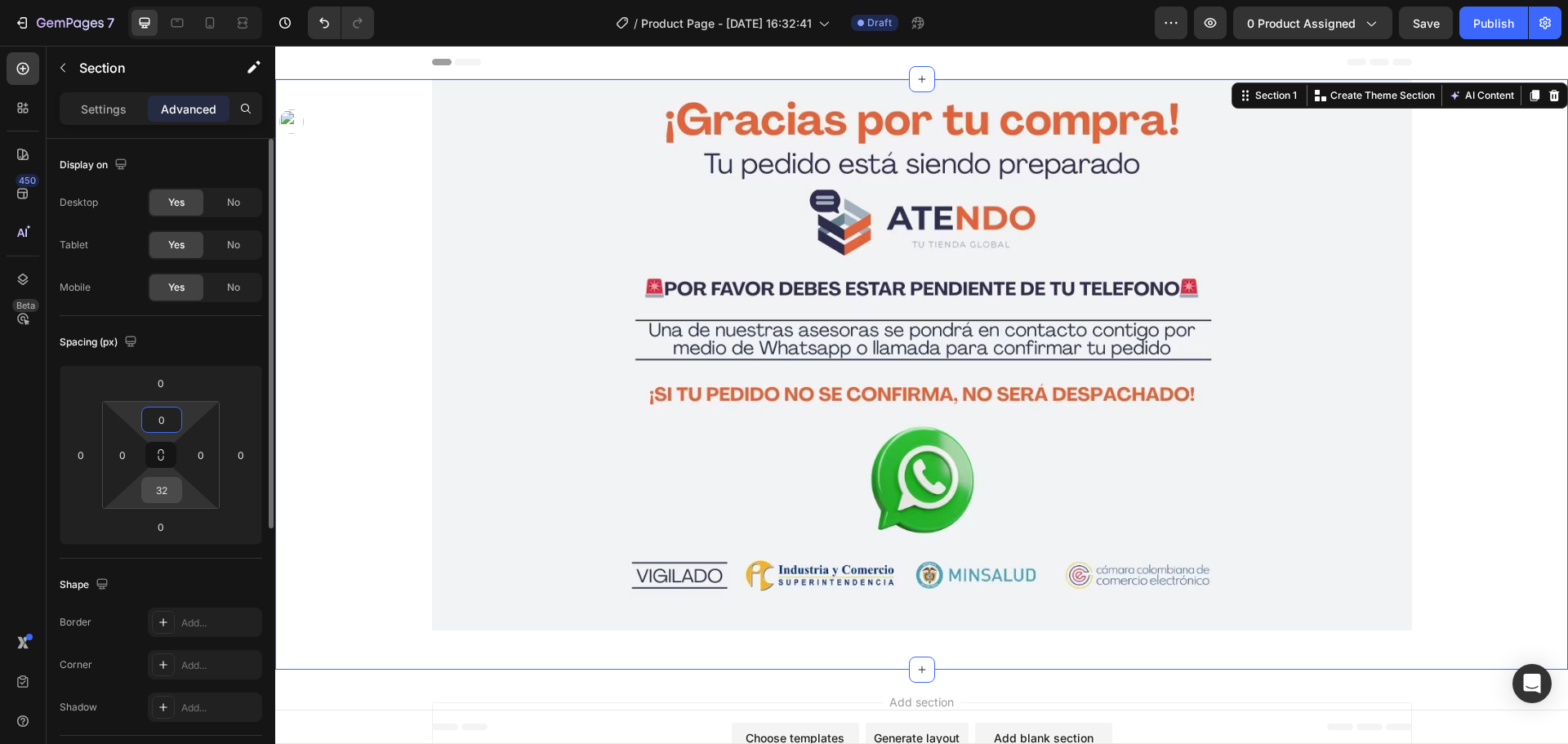
type input "0"
click at [161, 492] on input "32" at bounding box center [162, 489] width 33 height 24
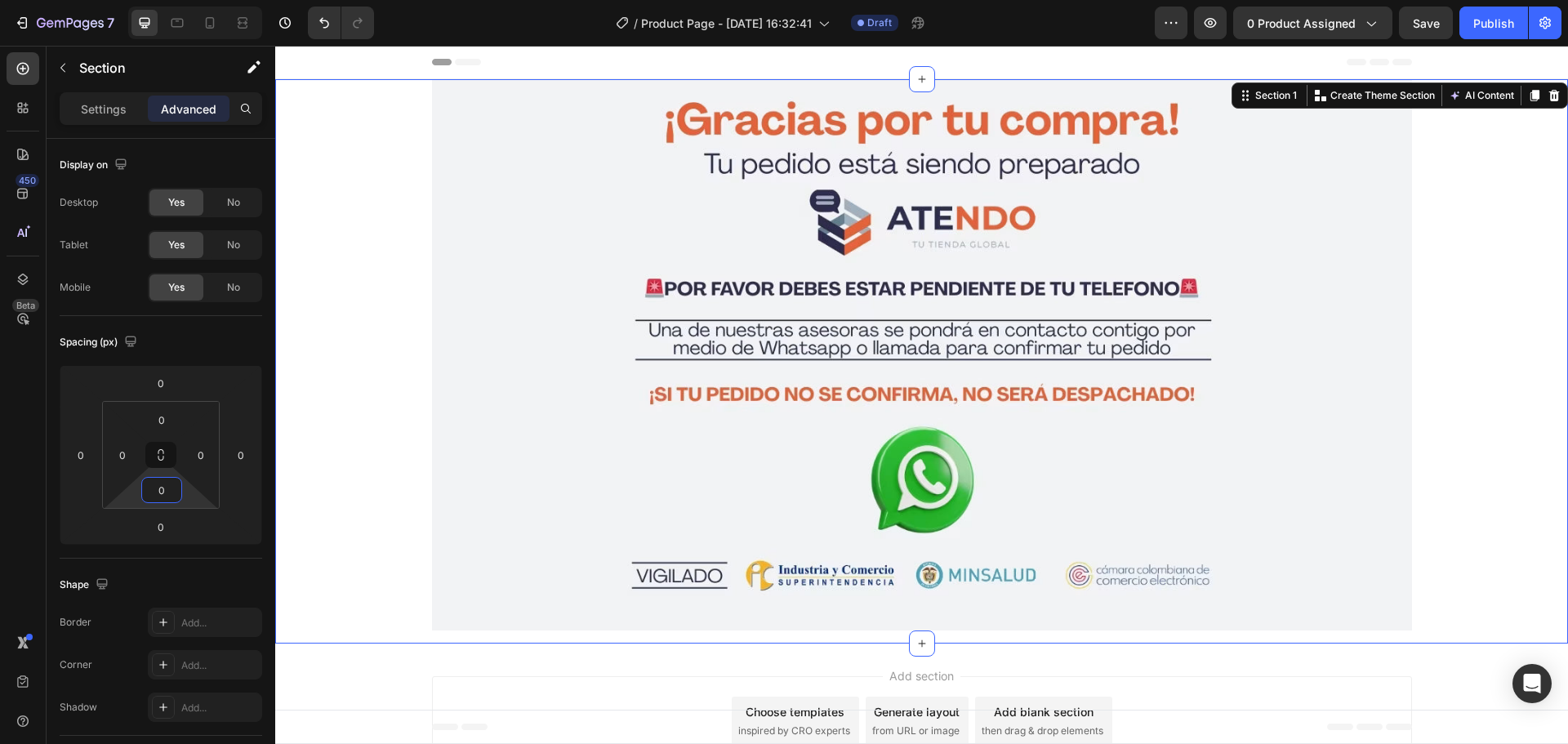
type input "0"
click at [394, 450] on div "Image Row" at bounding box center [921, 361] width 1292 height 565
click at [1454, 27] on div "Preview 0 product assigned Save Publish" at bounding box center [1357, 23] width 406 height 33
click at [1454, 25] on div "Preview 0 product assigned Save Publish" at bounding box center [1357, 23] width 406 height 33
click at [1445, 28] on button "Save" at bounding box center [1425, 23] width 54 height 33
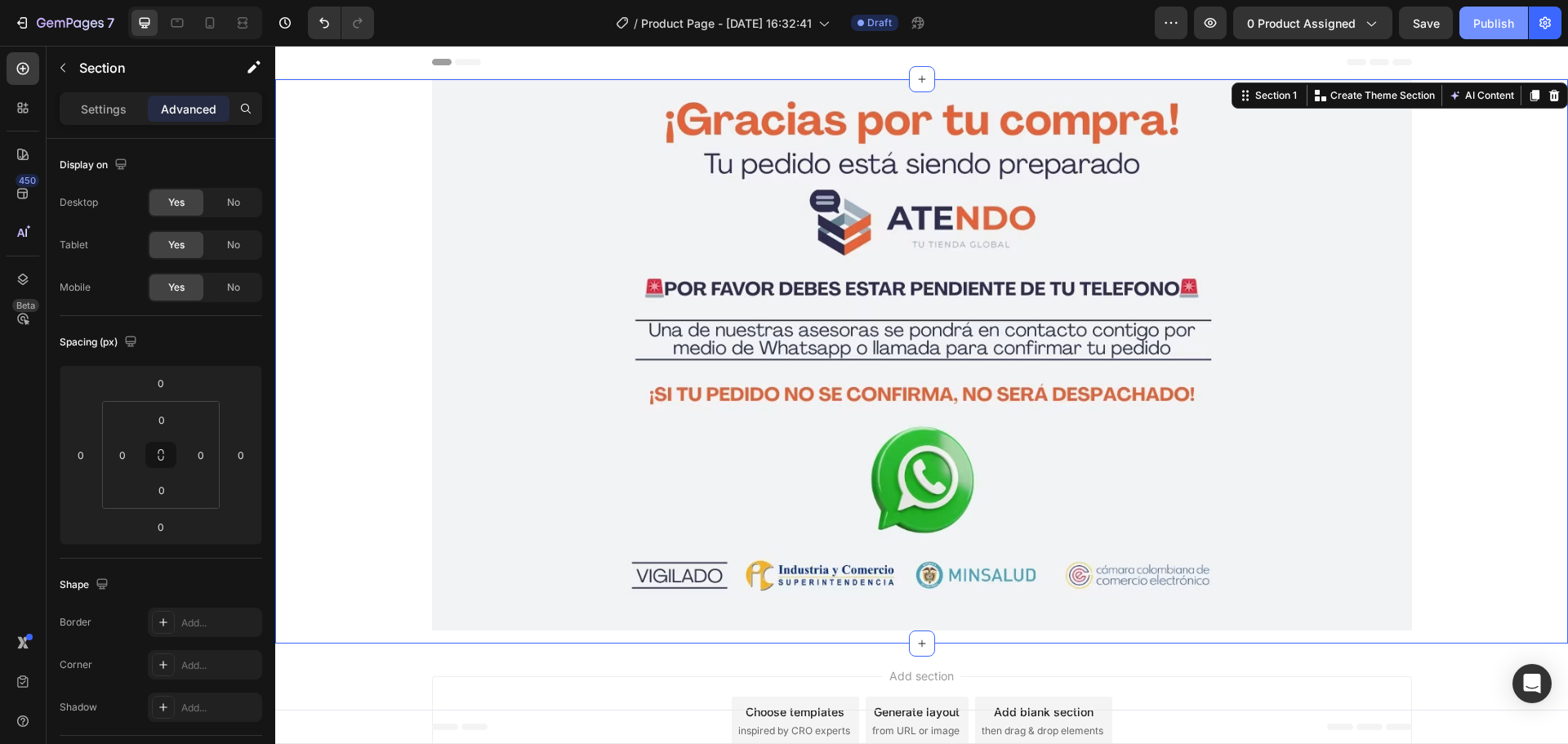
click at [1502, 16] on div "Publish" at bounding box center [1493, 23] width 41 height 17
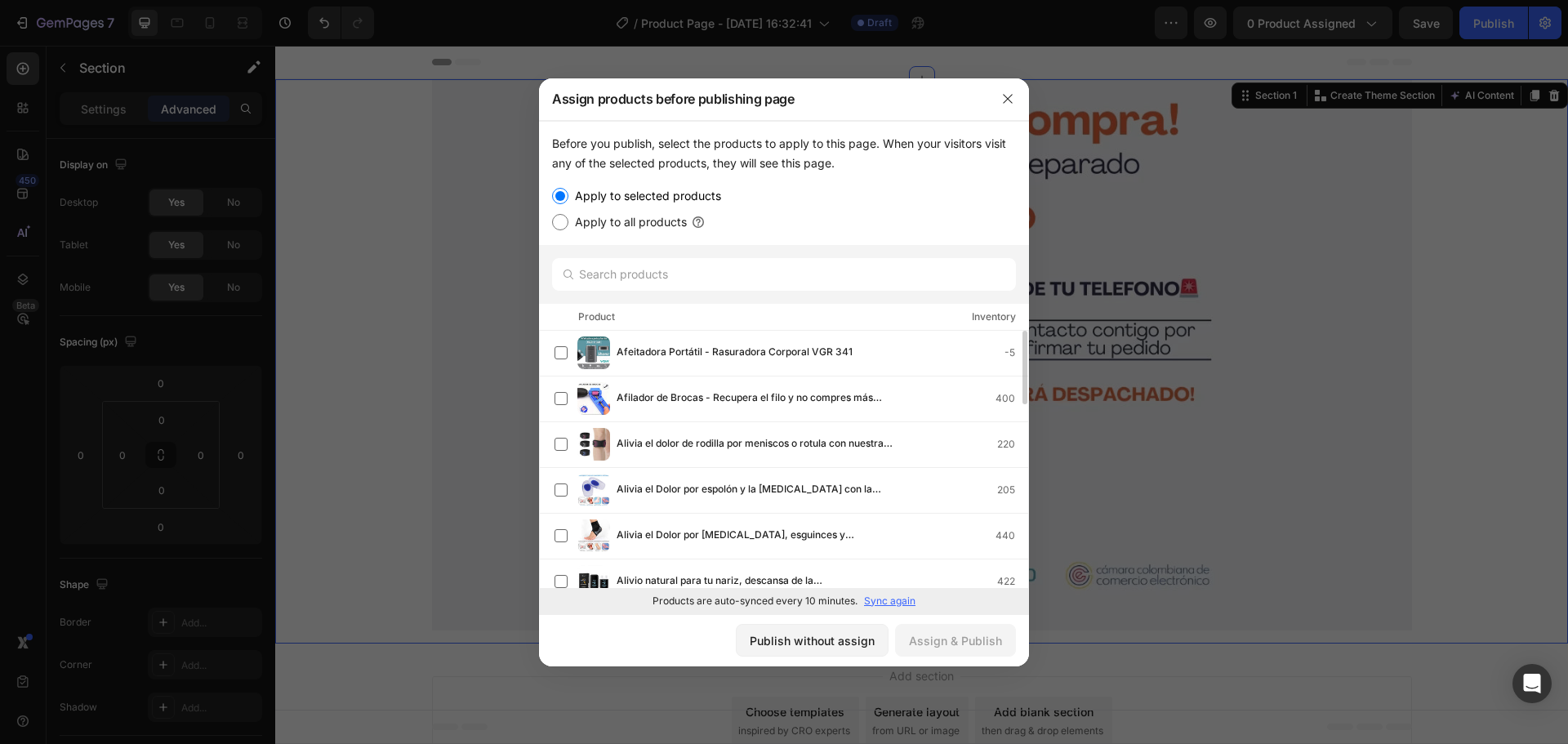
click at [1023, 97] on div at bounding box center [1007, 98] width 42 height 42
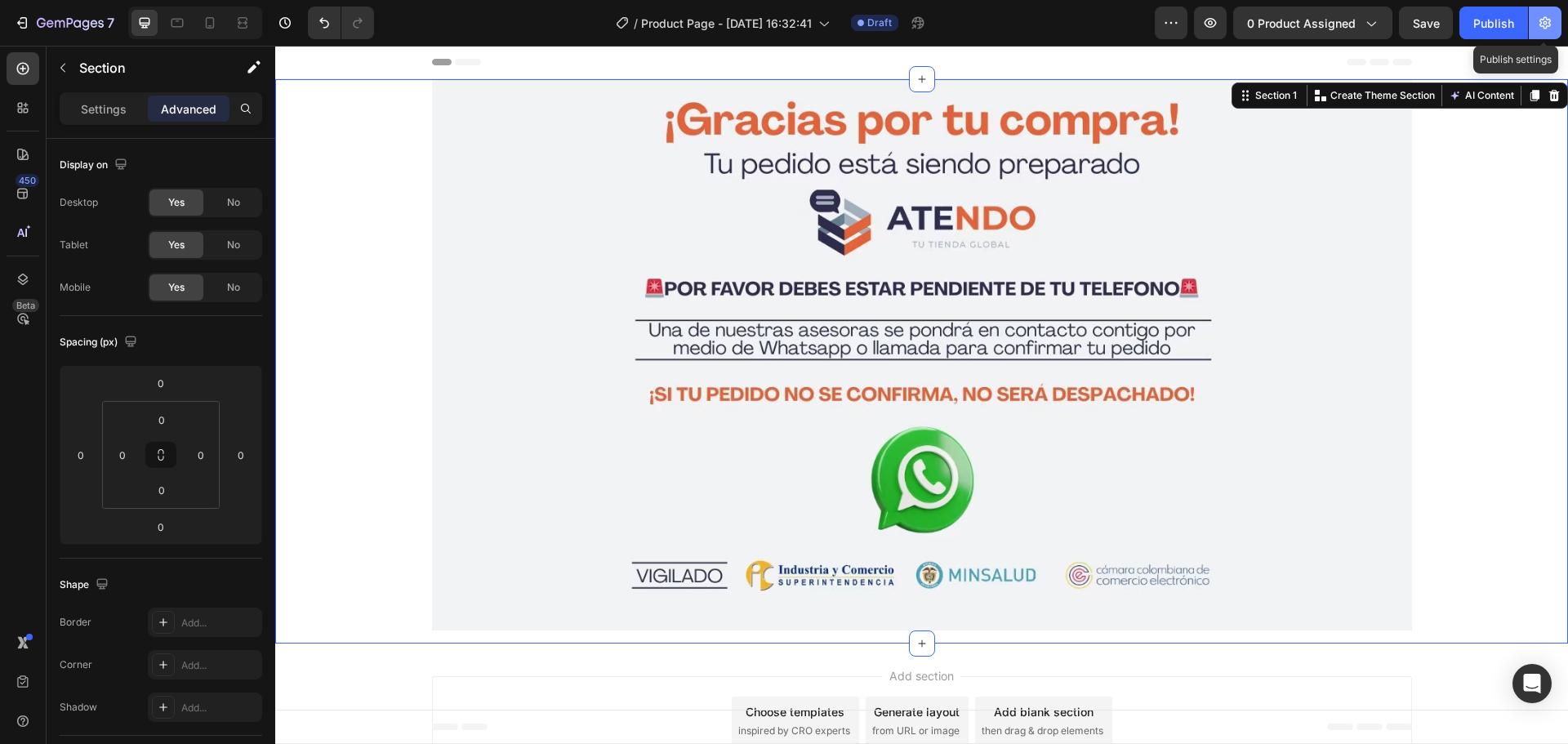
click at [1550, 22] on icon "button" at bounding box center [1545, 23] width 12 height 13
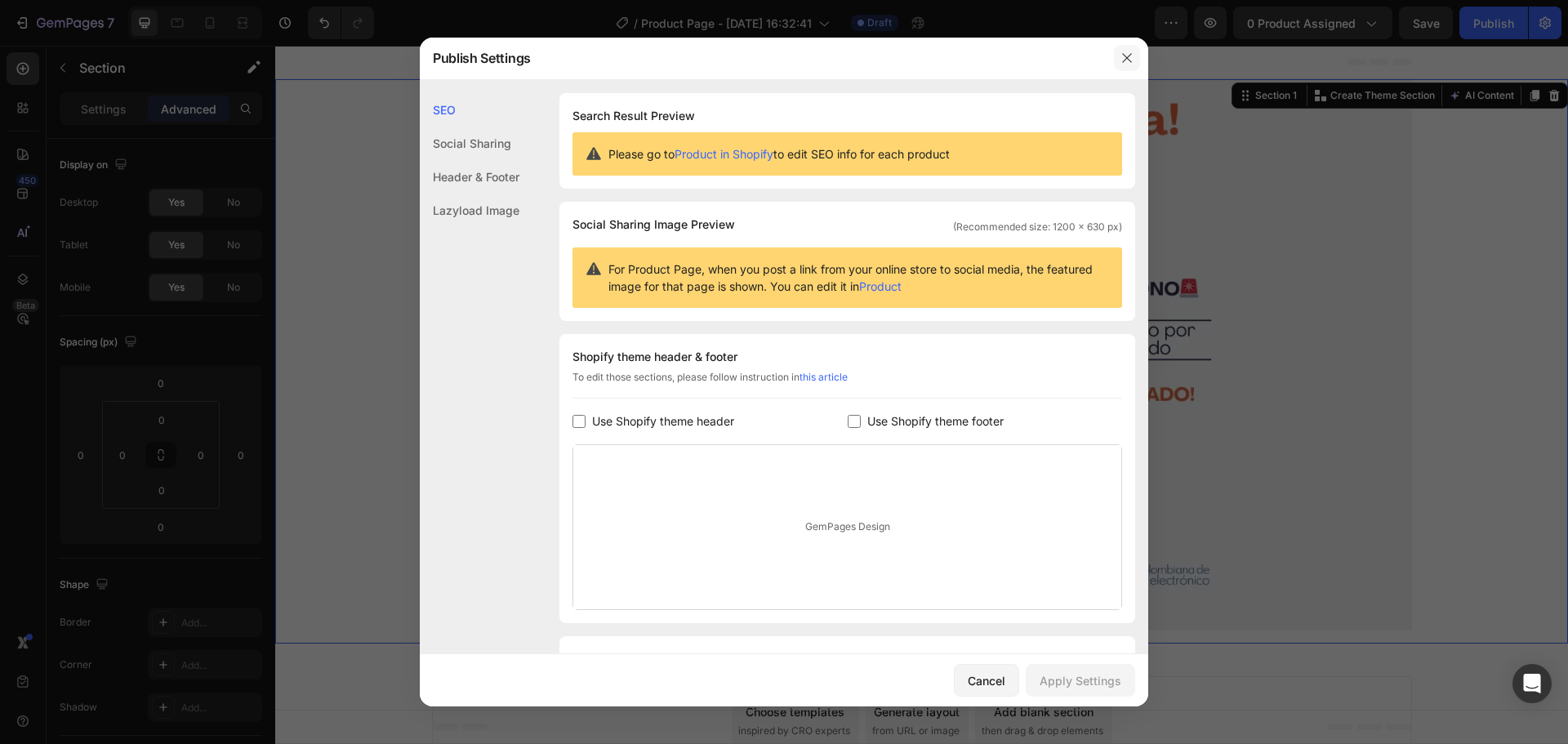
click at [1125, 60] on icon "button" at bounding box center [1126, 57] width 9 height 9
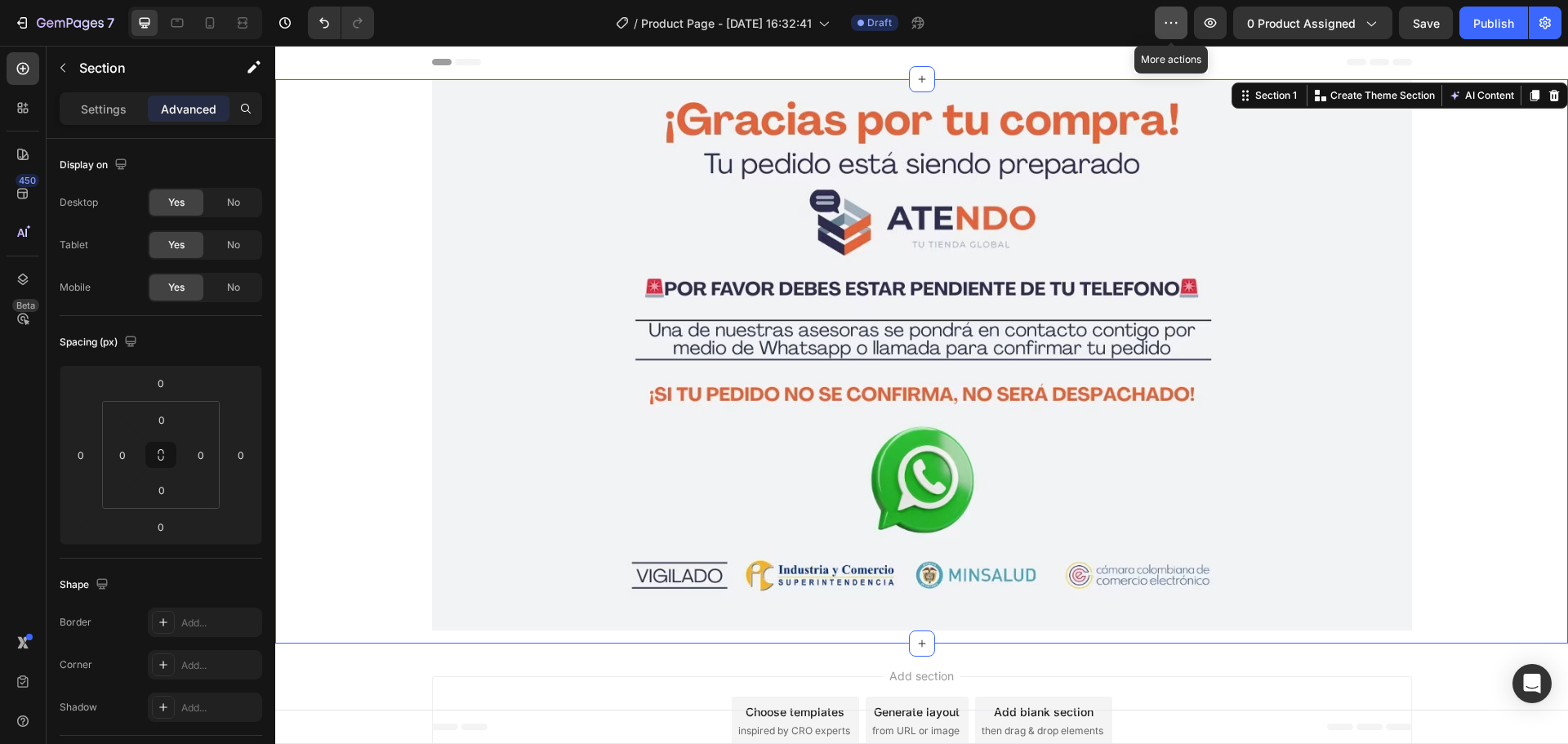
click at [1184, 22] on button "button" at bounding box center [1170, 23] width 33 height 33
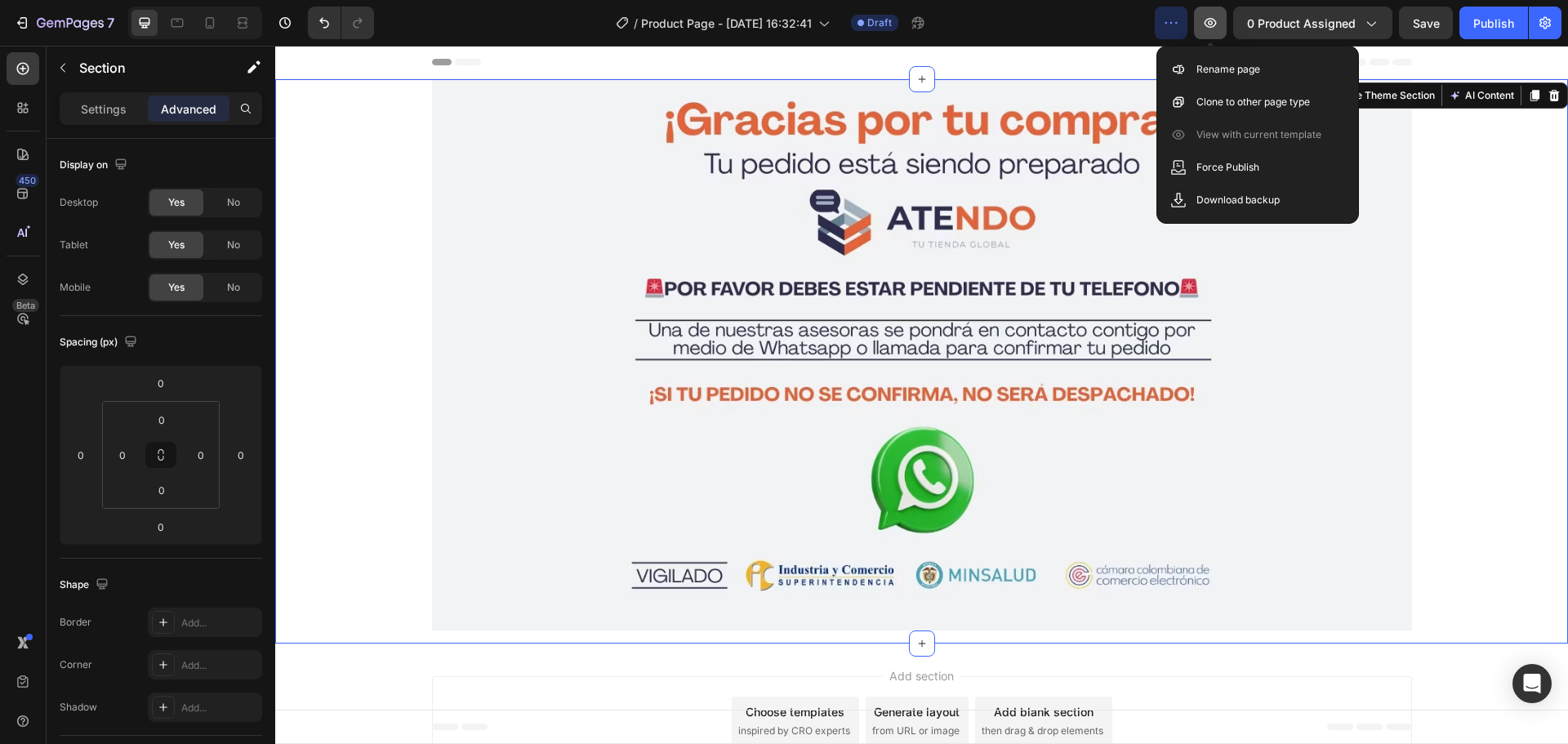
click at [1218, 18] on icon "button" at bounding box center [1209, 22] width 16 height 16
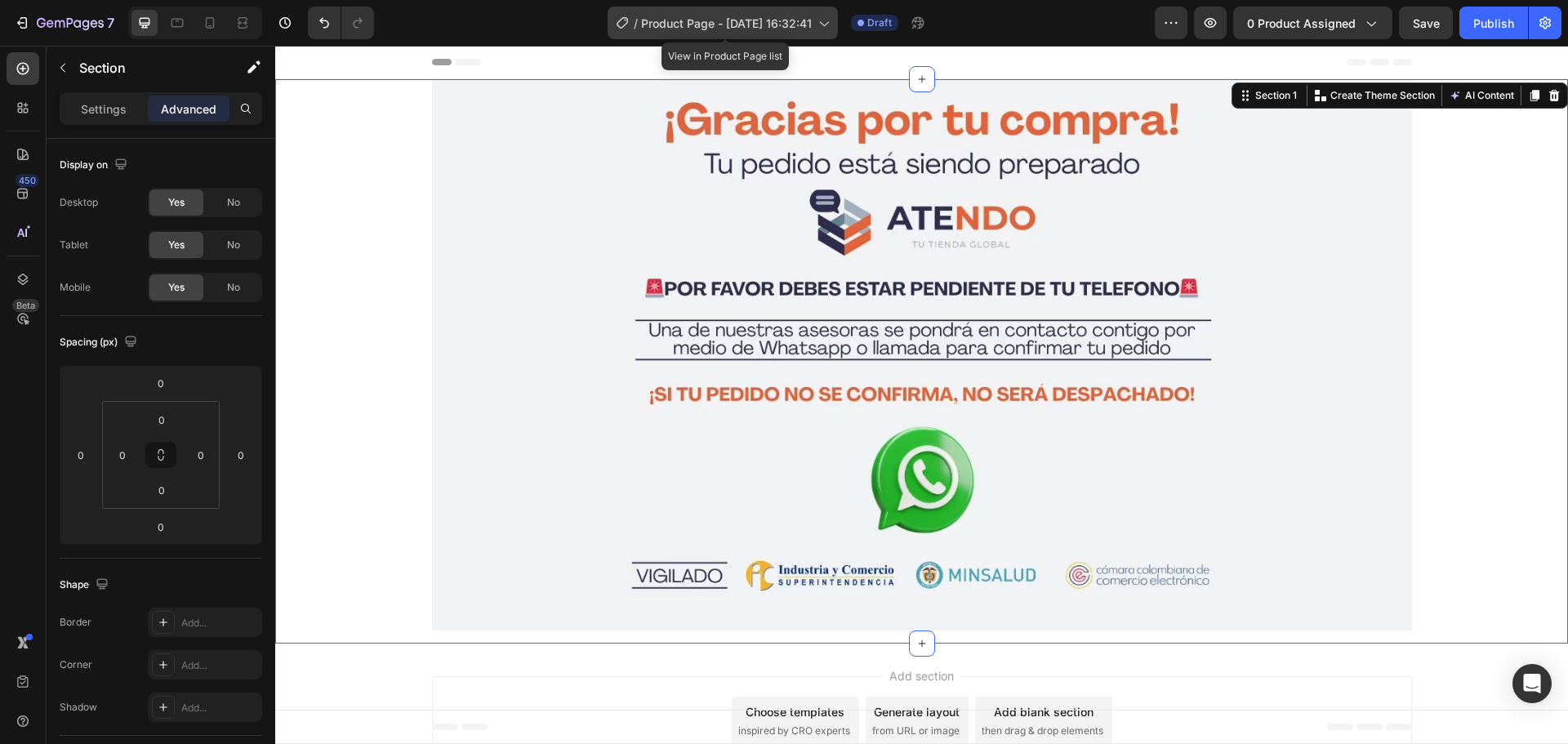
click at [785, 20] on span "Product Page - [DATE] 16:32:41" at bounding box center [726, 23] width 171 height 17
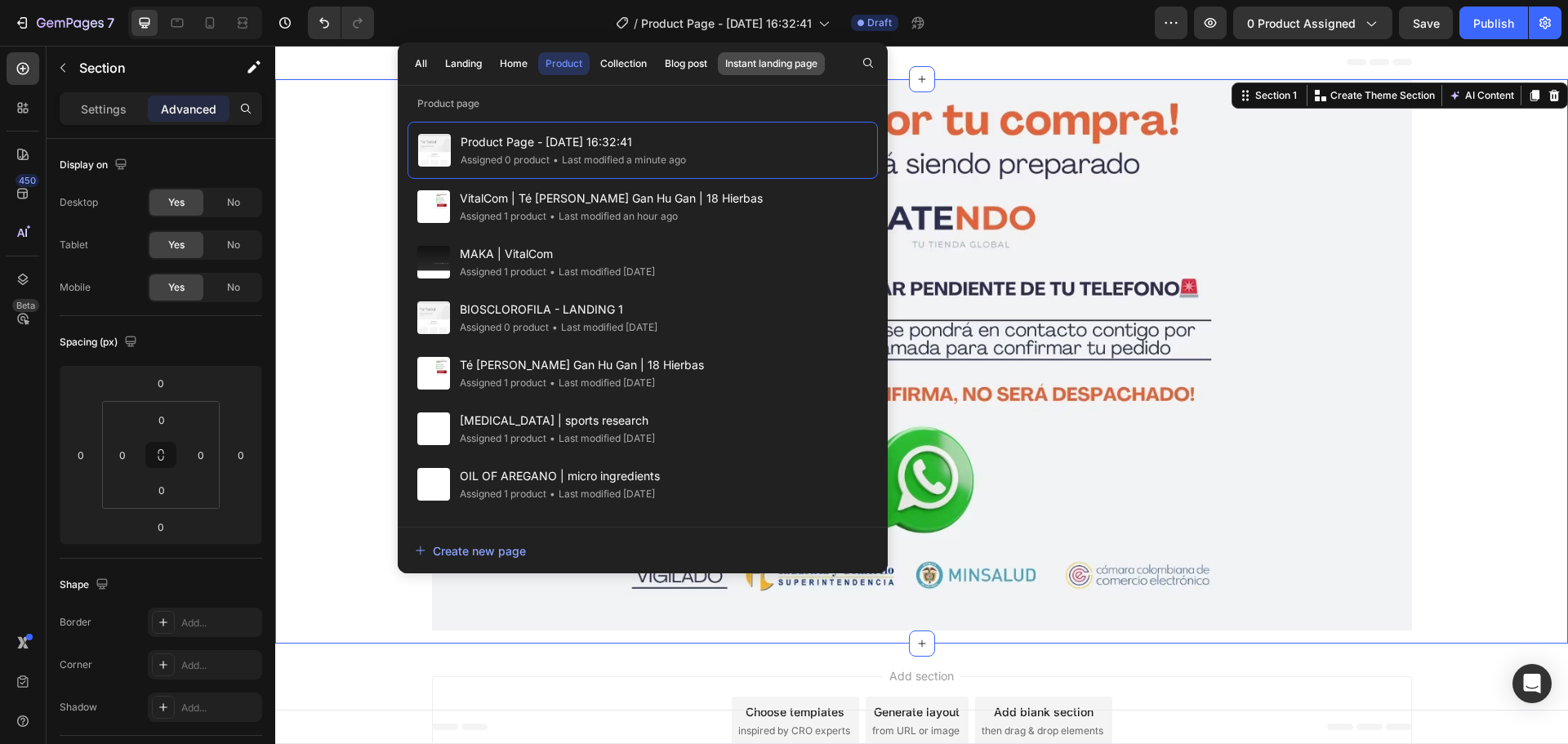
click at [788, 69] on div "Instant landing page" at bounding box center [771, 63] width 93 height 14
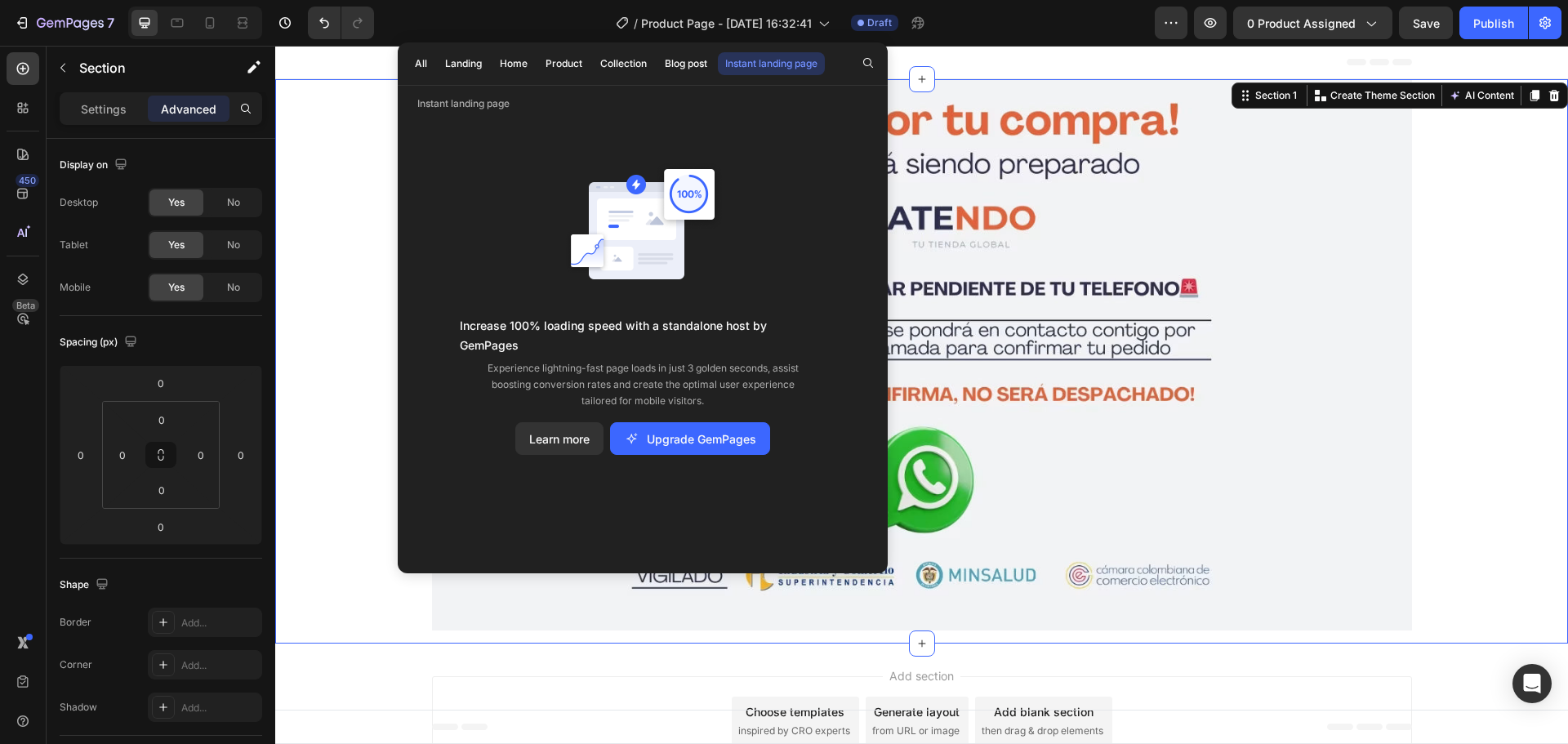
click at [467, 104] on p "Instant landing page" at bounding box center [643, 103] width 490 height 16
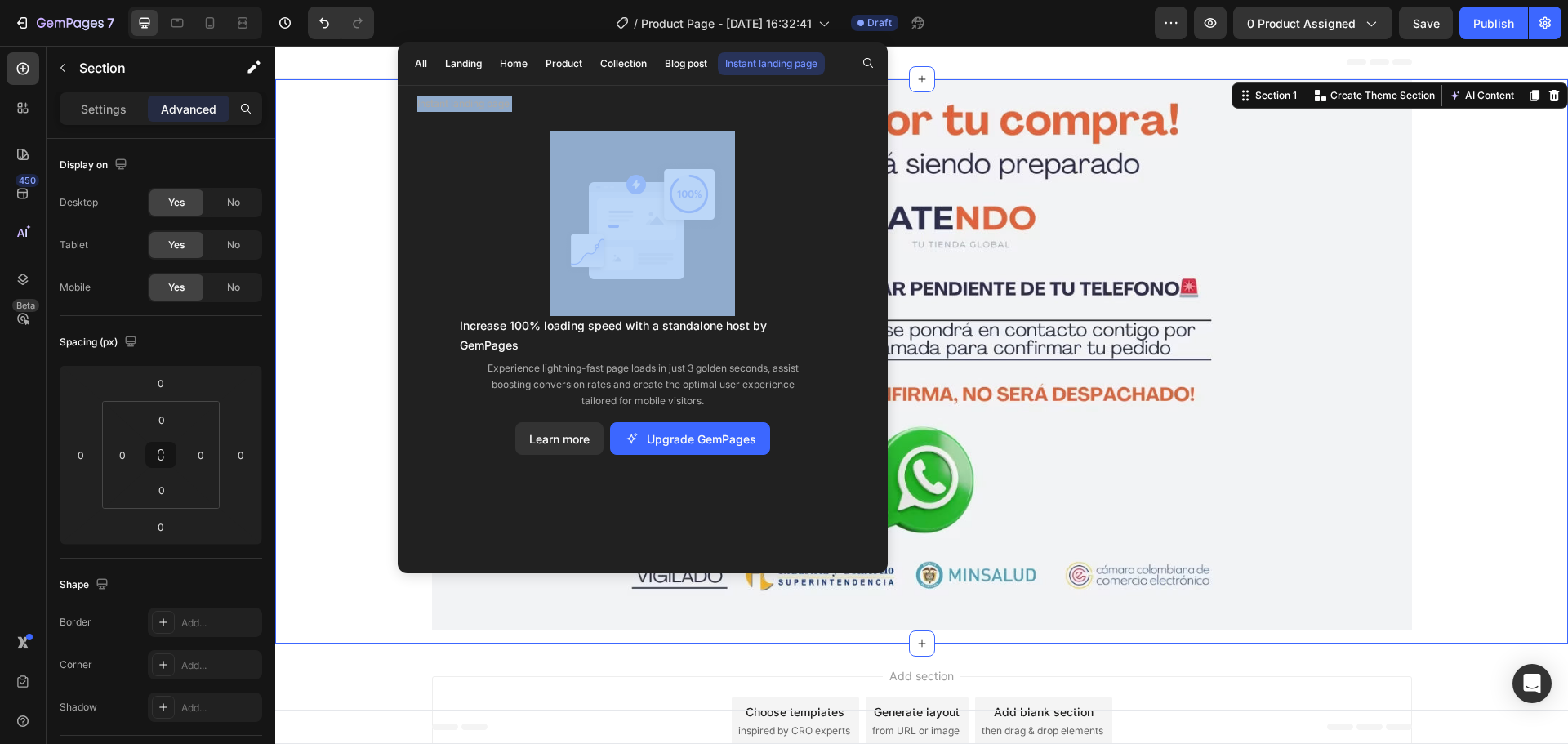
click at [467, 104] on p "Instant landing page" at bounding box center [643, 103] width 490 height 16
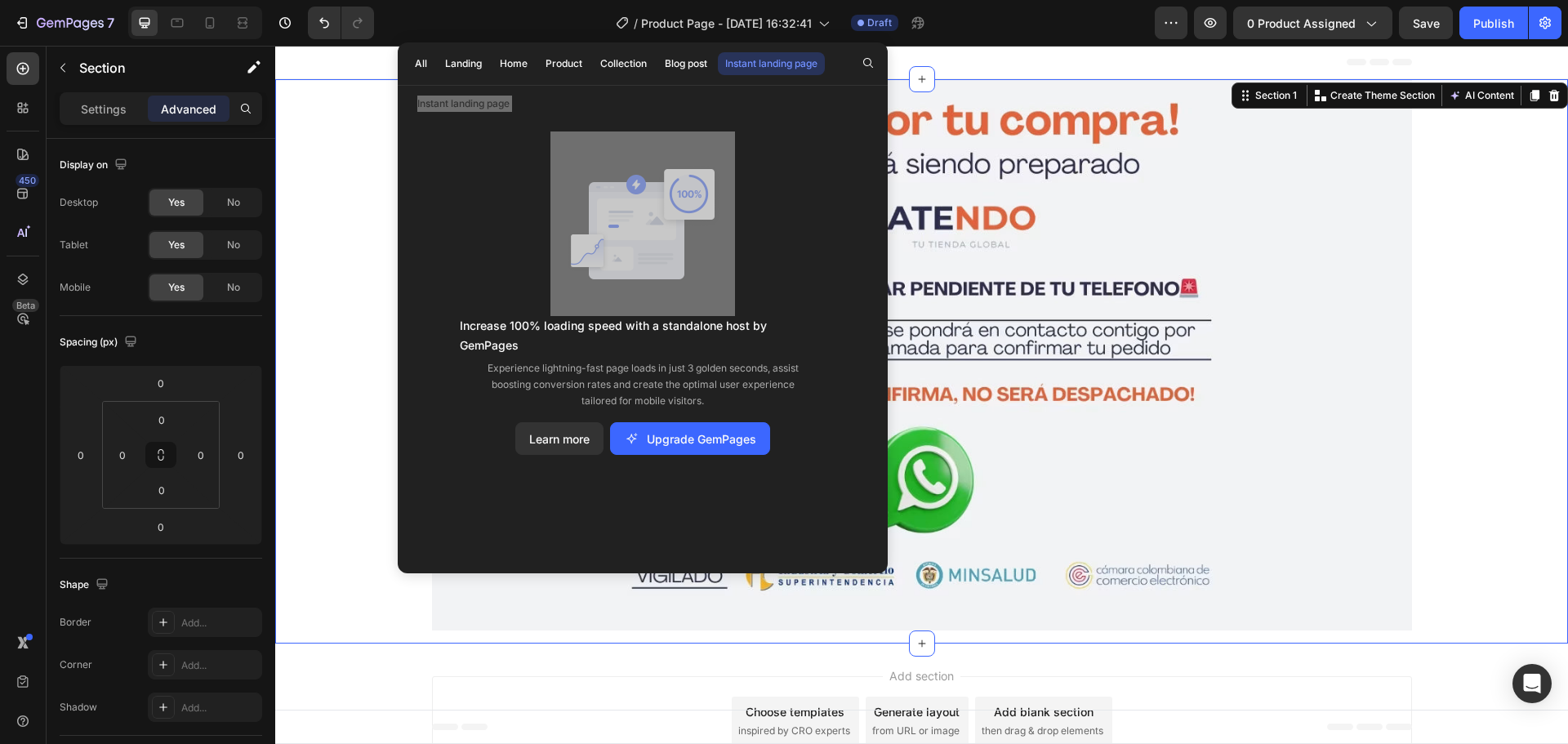
click at [343, 155] on div "Image Row" at bounding box center [921, 361] width 1292 height 565
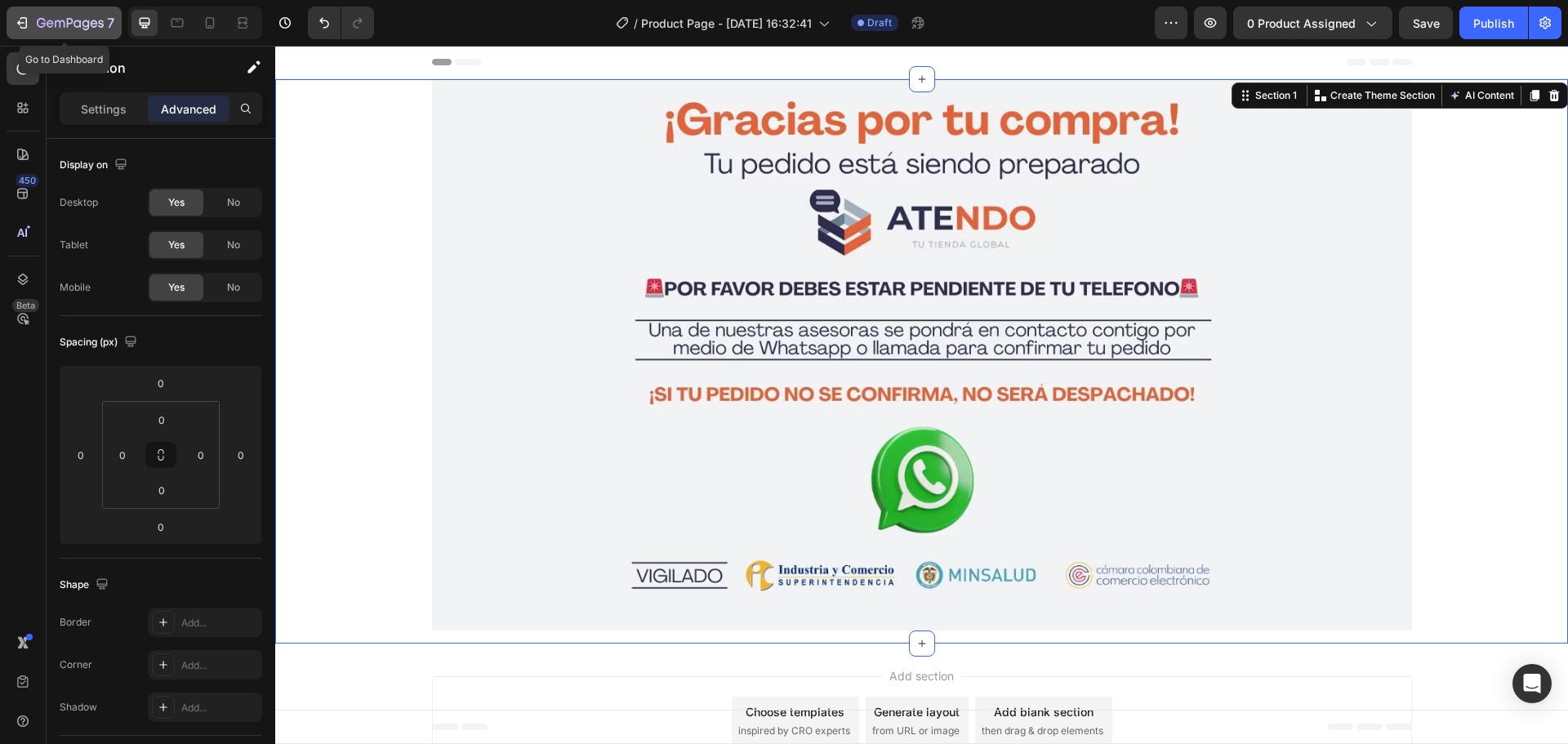
click at [10, 15] on button "7" at bounding box center [64, 23] width 115 height 33
